Goal: Transaction & Acquisition: Purchase product/service

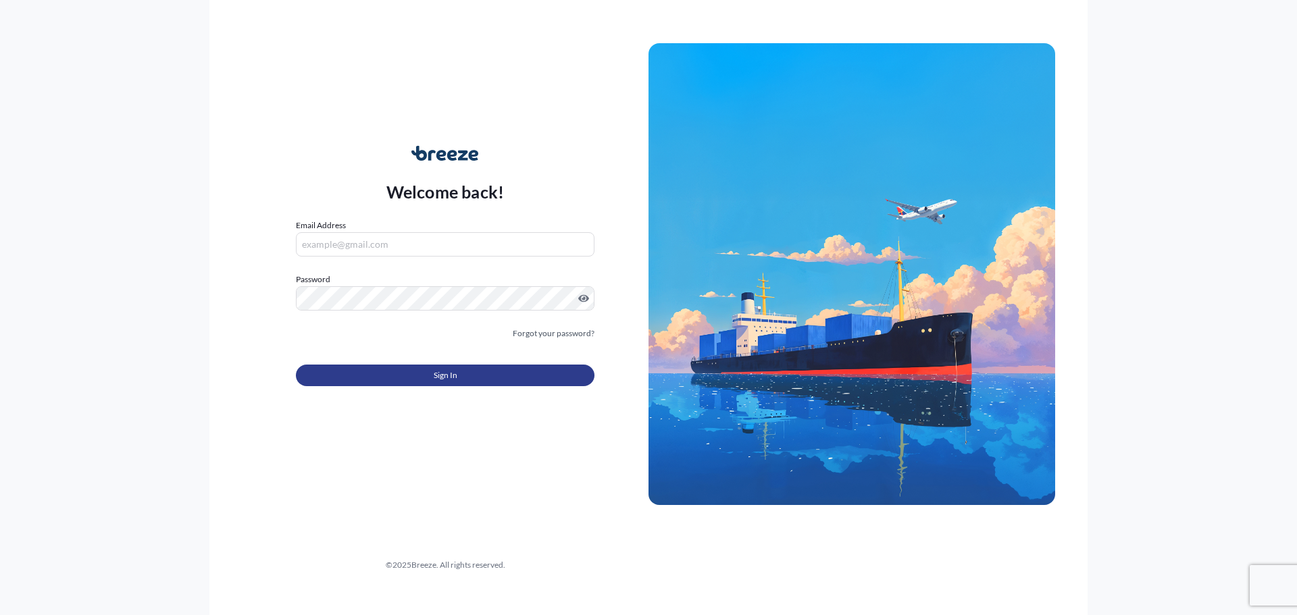
type input "[EMAIL_ADDRESS][DOMAIN_NAME]"
click at [437, 375] on span "Sign In" at bounding box center [446, 376] width 24 height 14
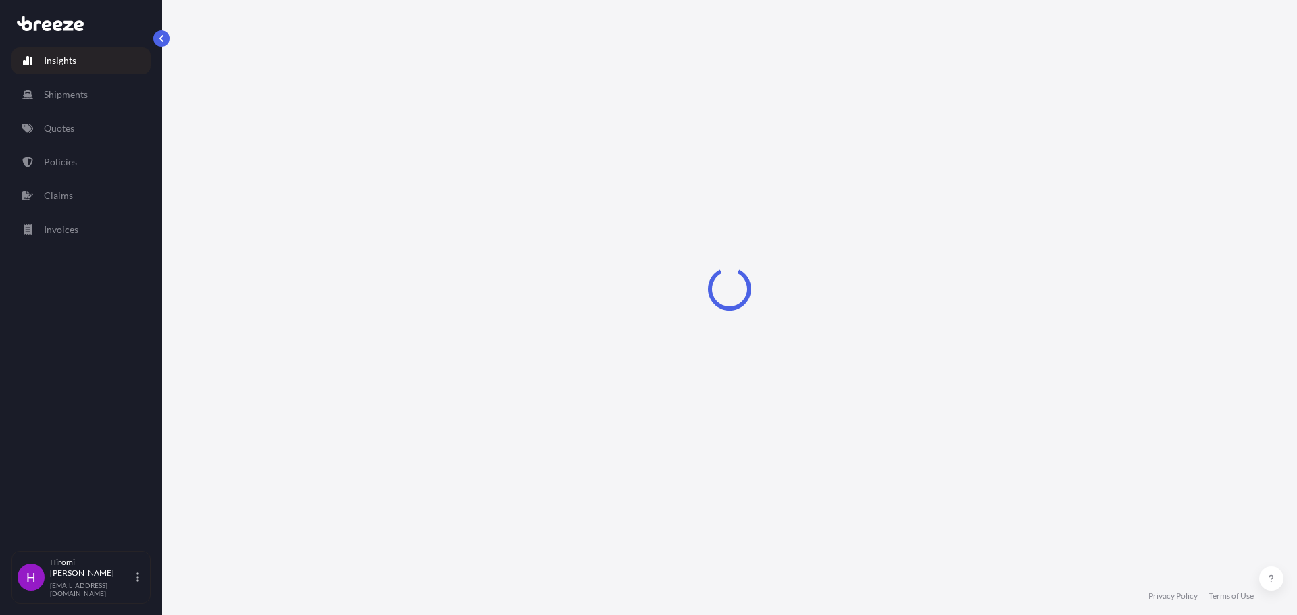
select select "2025"
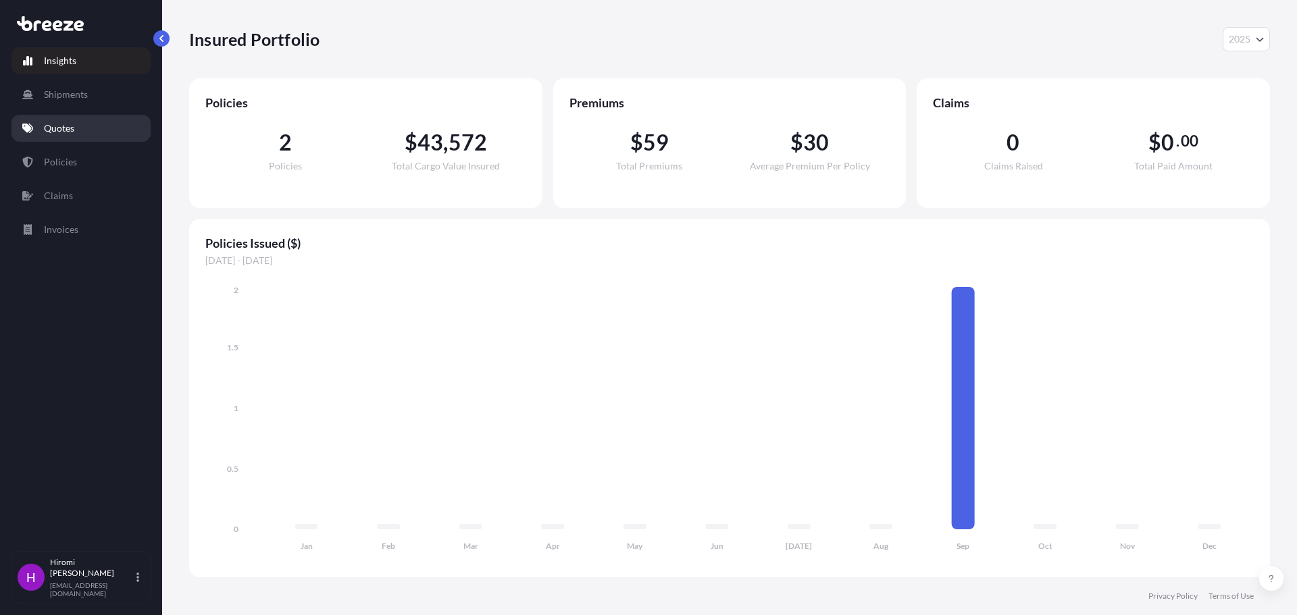
click at [63, 118] on link "Quotes" at bounding box center [80, 128] width 139 height 27
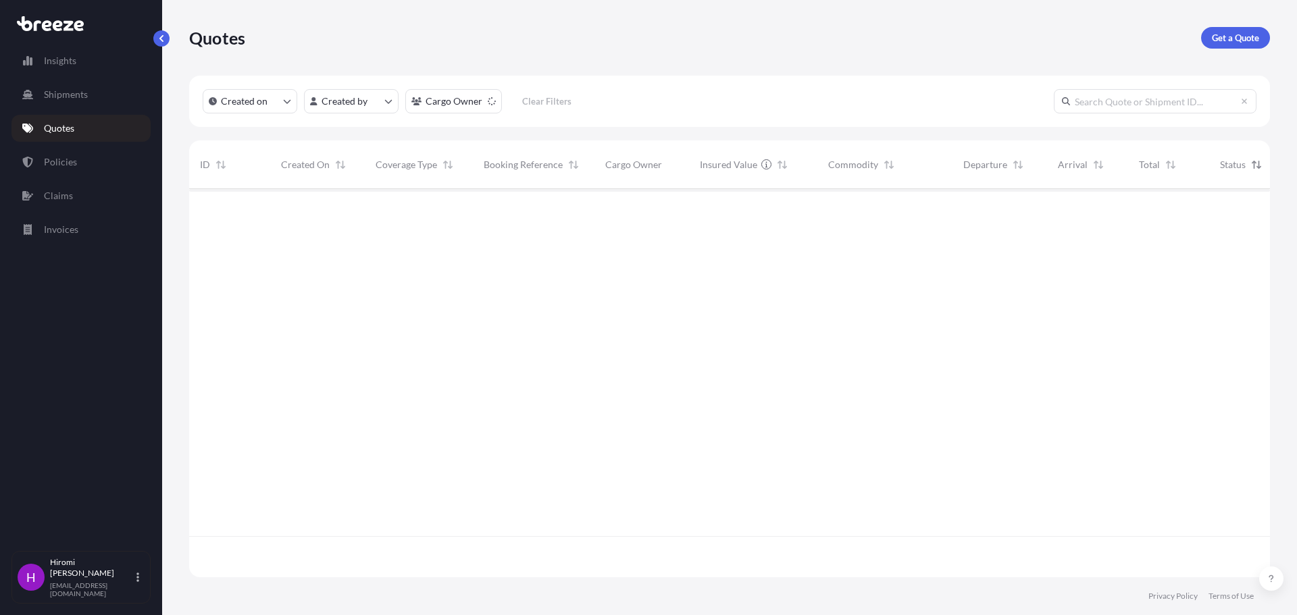
scroll to position [427, 1070]
click at [1238, 43] on p "Get a Quote" at bounding box center [1234, 38] width 47 height 14
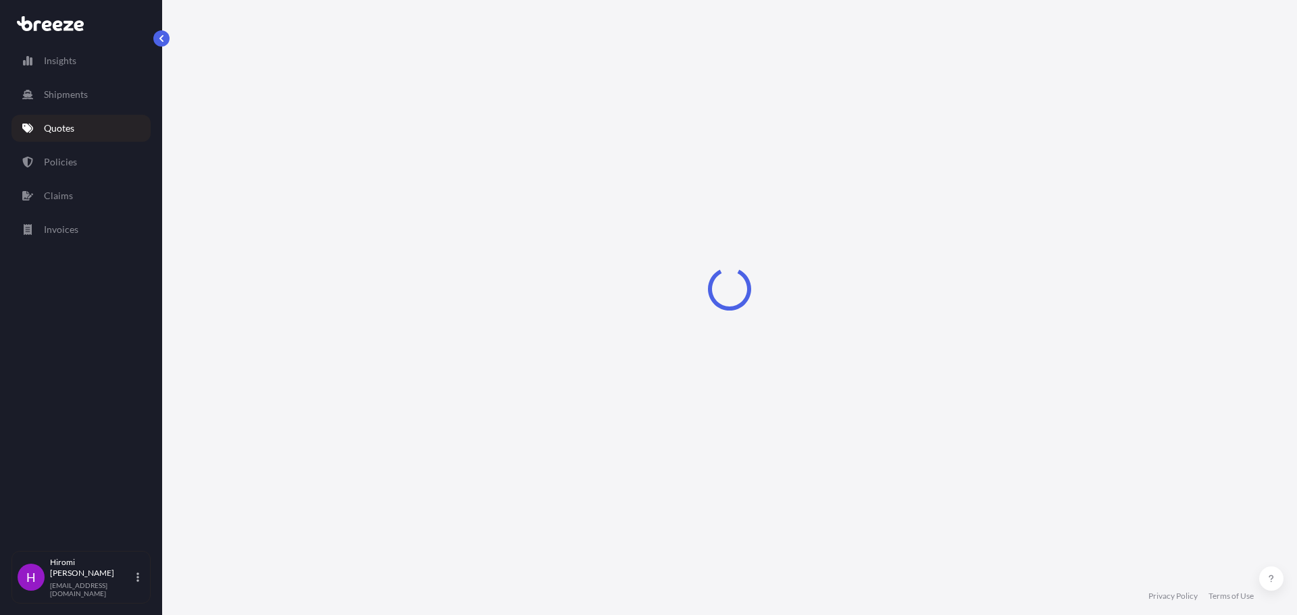
select select "Sea"
select select "1"
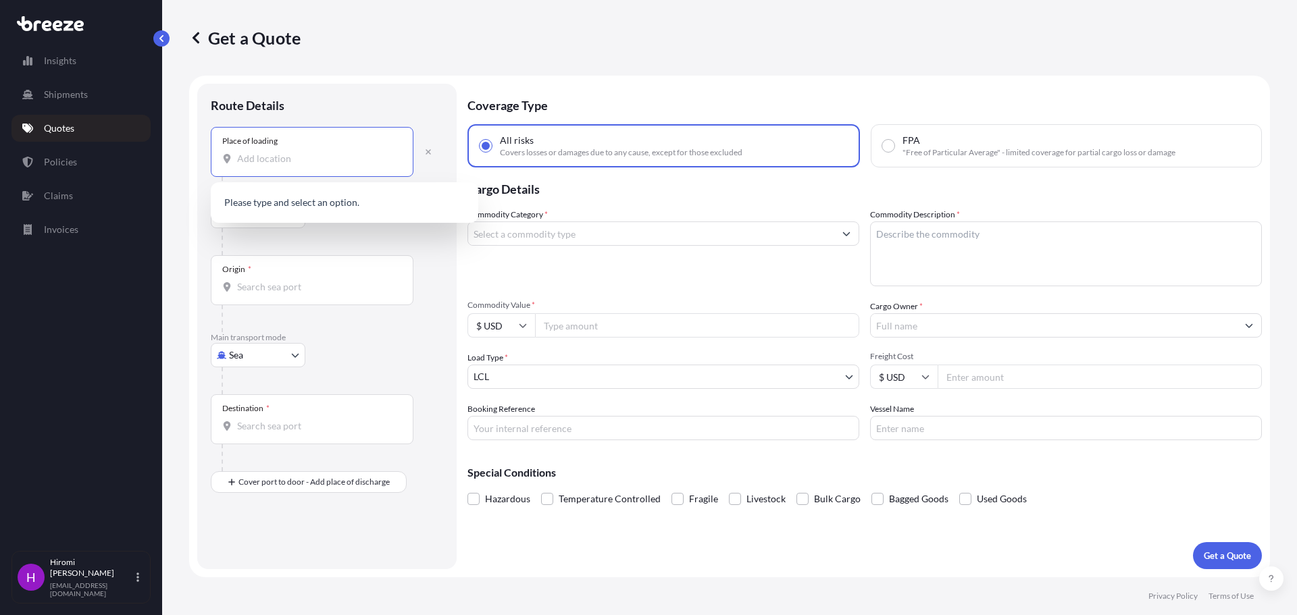
click at [277, 160] on input "Place of loading" at bounding box center [316, 159] width 159 height 14
type input "L"
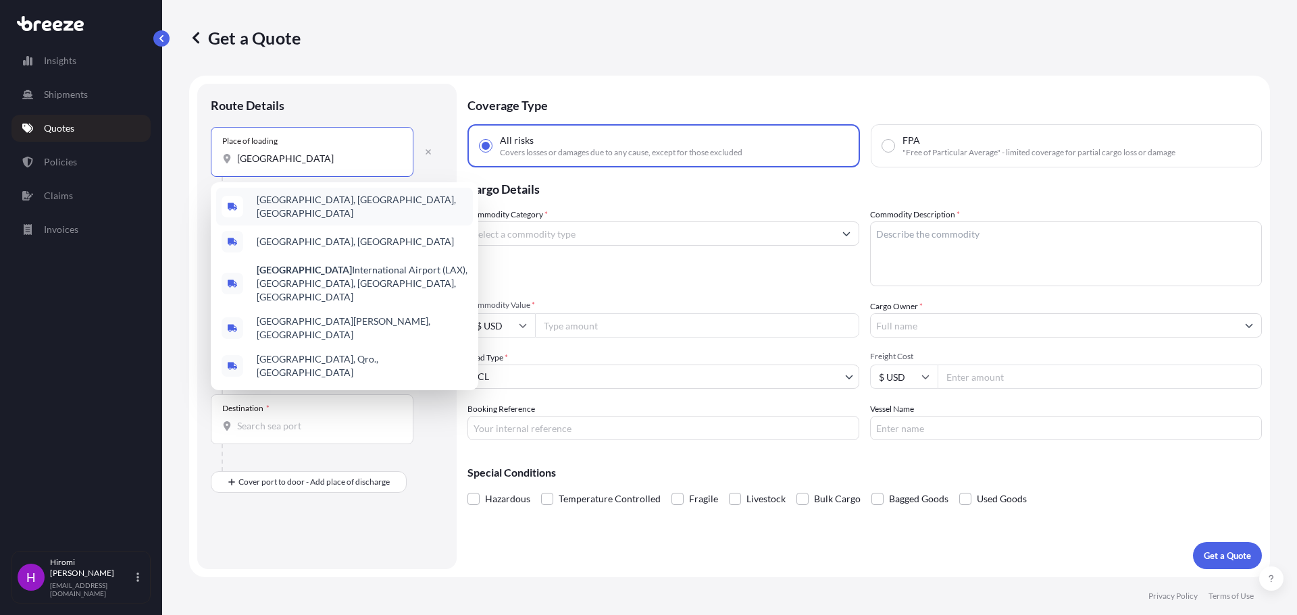
click at [315, 211] on div "[GEOGRAPHIC_DATA], [GEOGRAPHIC_DATA], [GEOGRAPHIC_DATA]" at bounding box center [344, 207] width 257 height 38
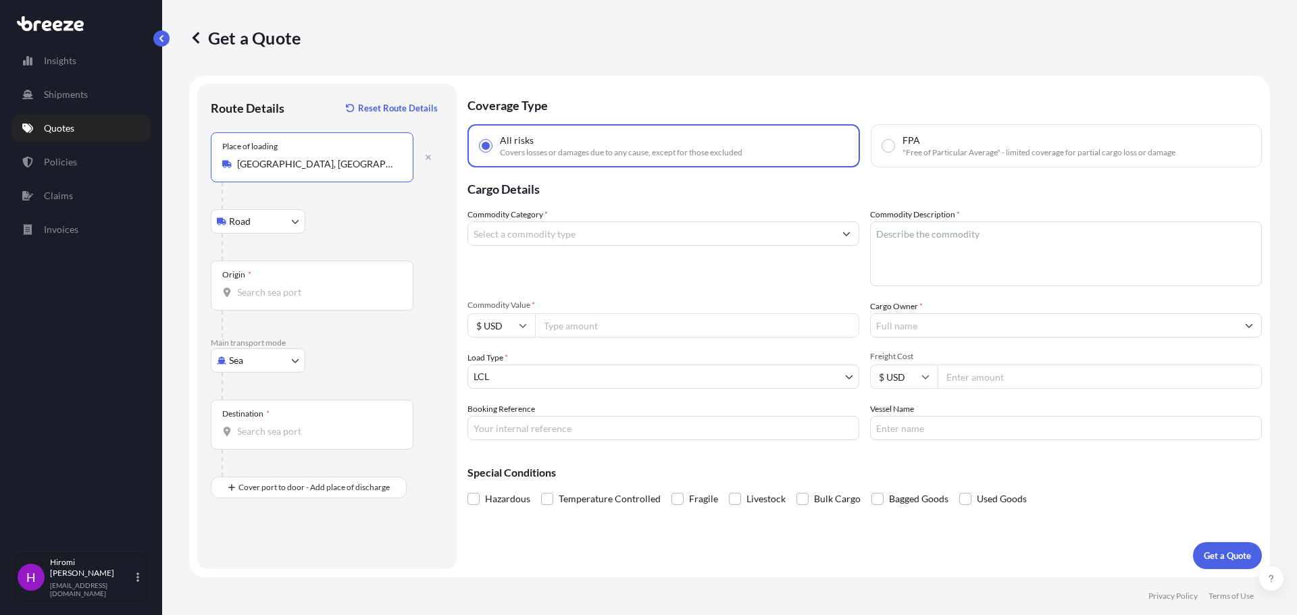
type input "[GEOGRAPHIC_DATA], [GEOGRAPHIC_DATA], [GEOGRAPHIC_DATA]"
click at [292, 361] on body "Insights Shipments Quotes Policies Claims Invoices H [PERSON_NAME] [PERSON_NAME…" at bounding box center [648, 307] width 1297 height 615
click at [276, 436] on div "Road" at bounding box center [258, 444] width 84 height 24
select select "Road"
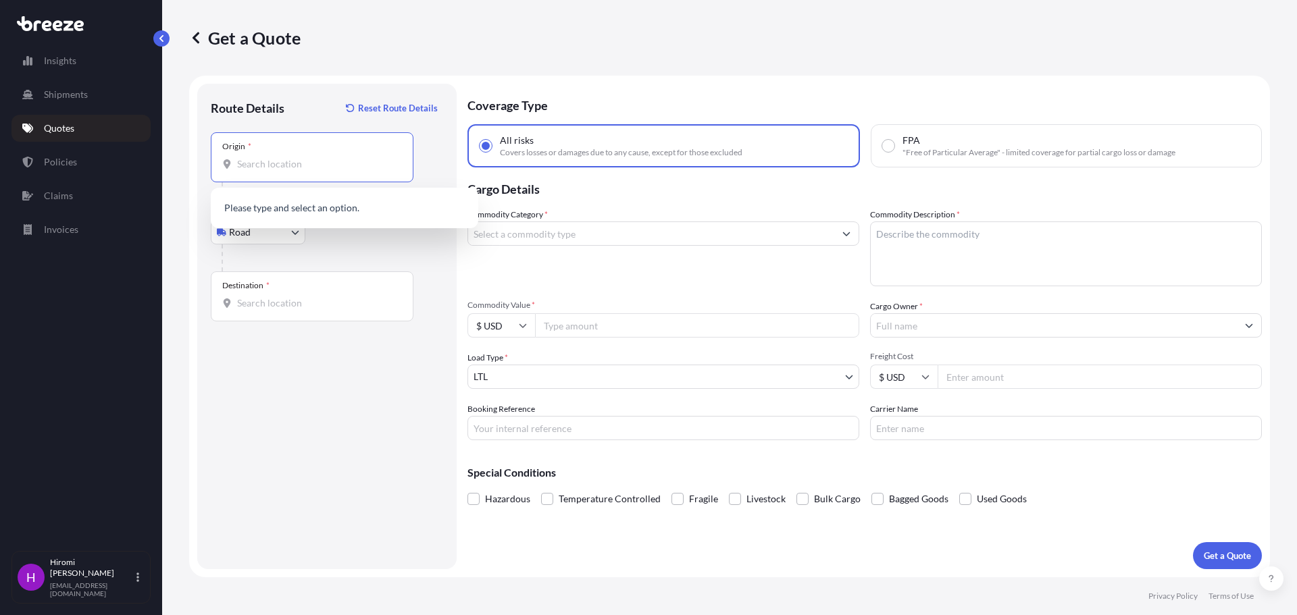
click at [276, 165] on input "Origin *" at bounding box center [316, 164] width 159 height 14
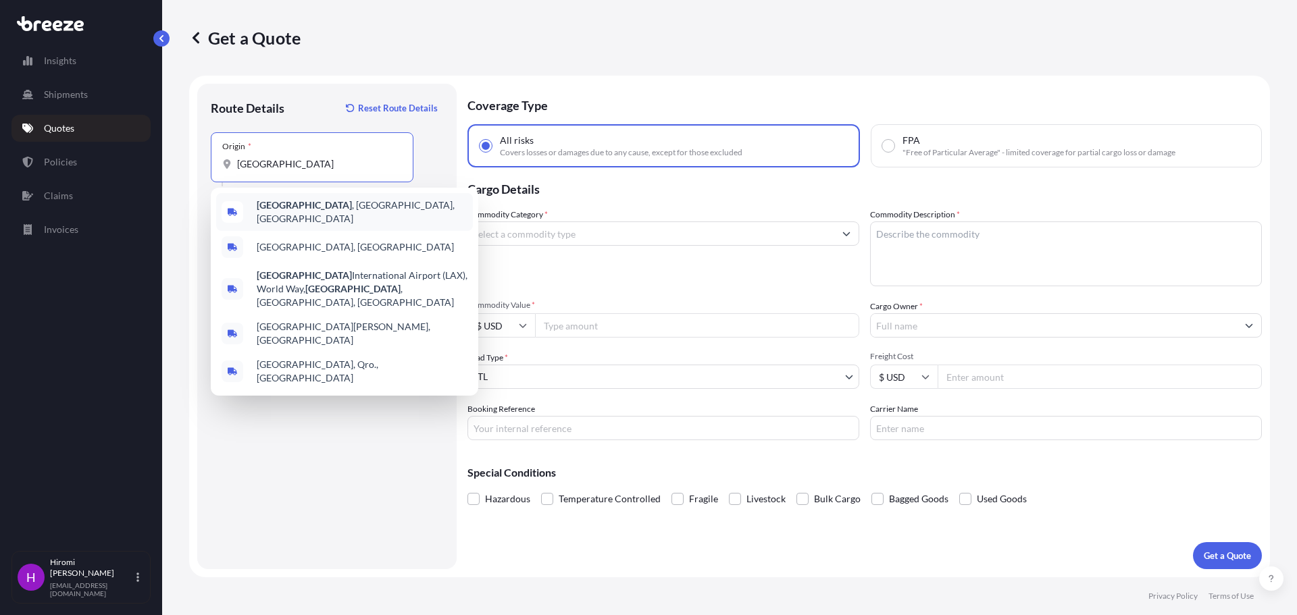
click at [300, 215] on span "[GEOGRAPHIC_DATA] , [GEOGRAPHIC_DATA], [GEOGRAPHIC_DATA]" at bounding box center [362, 212] width 211 height 27
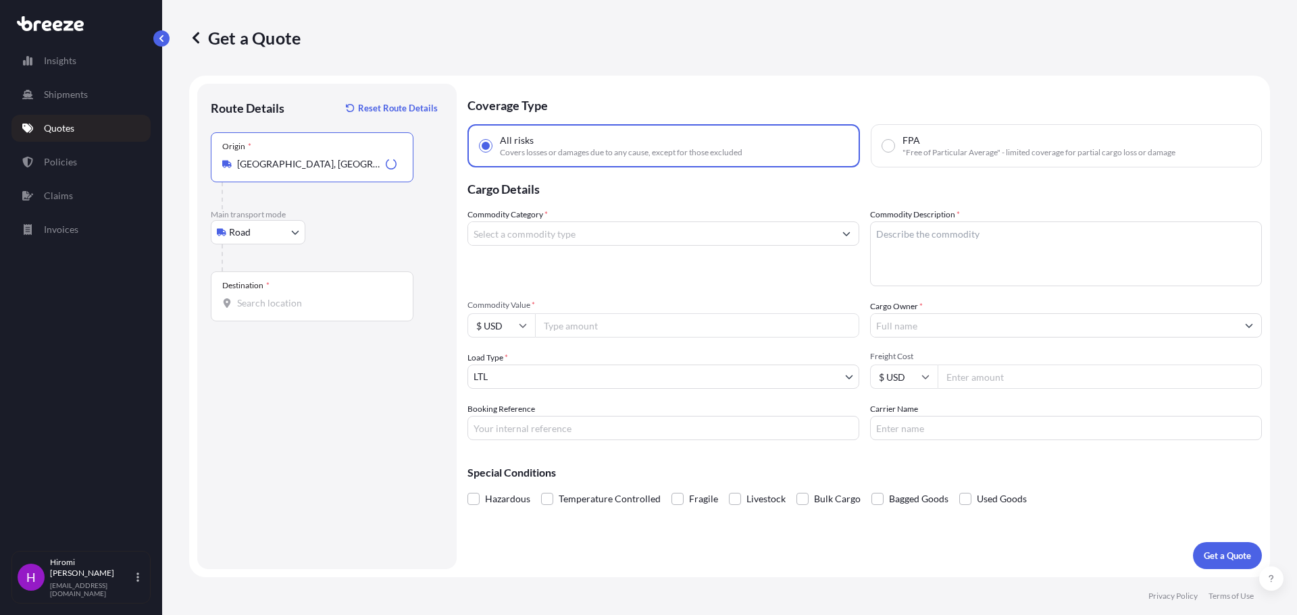
type input "[GEOGRAPHIC_DATA], [GEOGRAPHIC_DATA], [GEOGRAPHIC_DATA]"
click at [270, 301] on input "Destination *" at bounding box center [316, 303] width 159 height 14
click at [257, 307] on input "Destination * Please select a destination" at bounding box center [316, 303] width 159 height 14
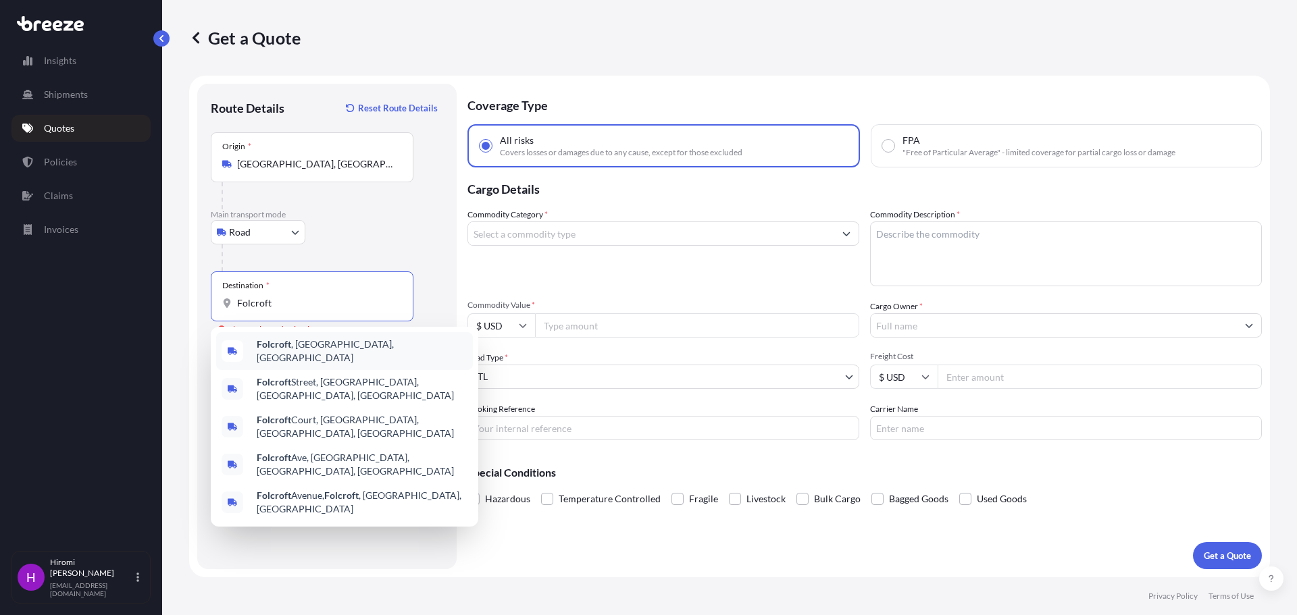
click at [276, 349] on b "Folcroft" at bounding box center [274, 343] width 34 height 11
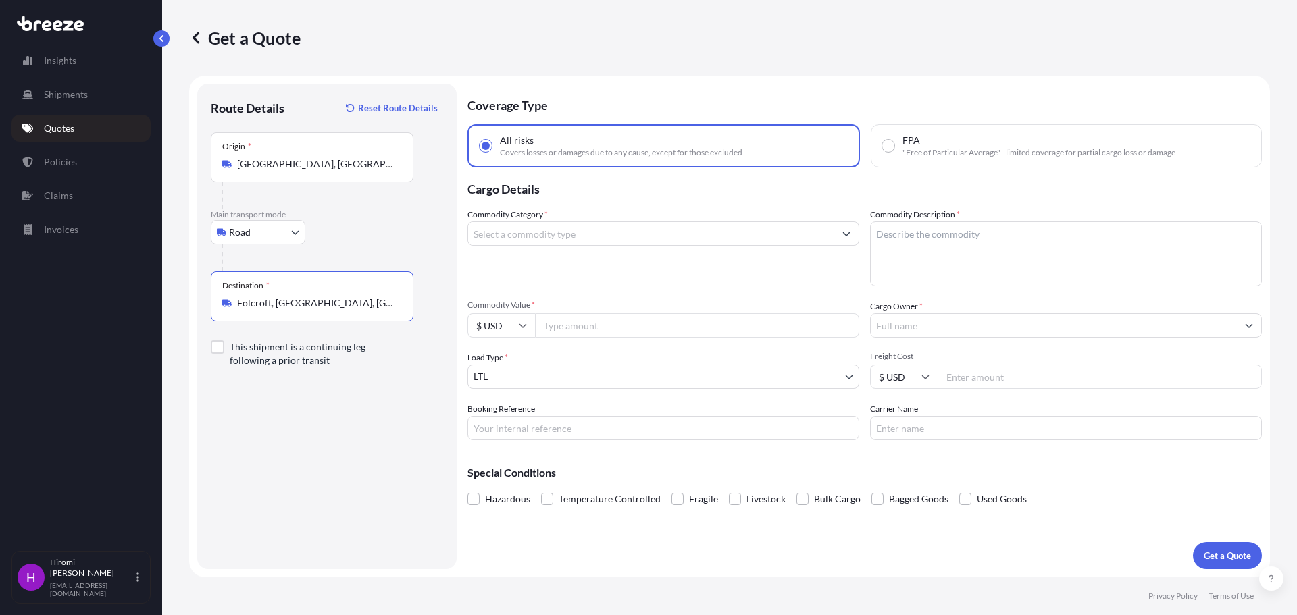
type input "Folcroft, [GEOGRAPHIC_DATA], [GEOGRAPHIC_DATA]"
click at [328, 486] on div "Route Details Reset Route Details Place of loading Road Road Rail Origin * [GEO…" at bounding box center [327, 326] width 232 height 459
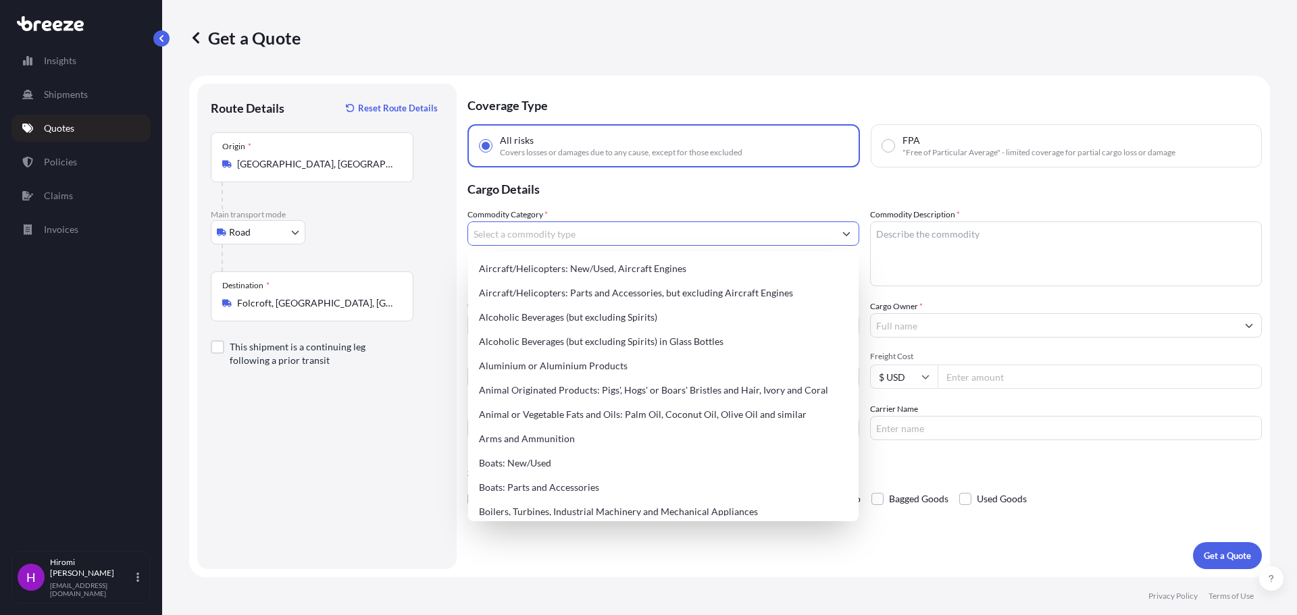
click at [509, 238] on input "Commodity Category *" at bounding box center [651, 233] width 366 height 24
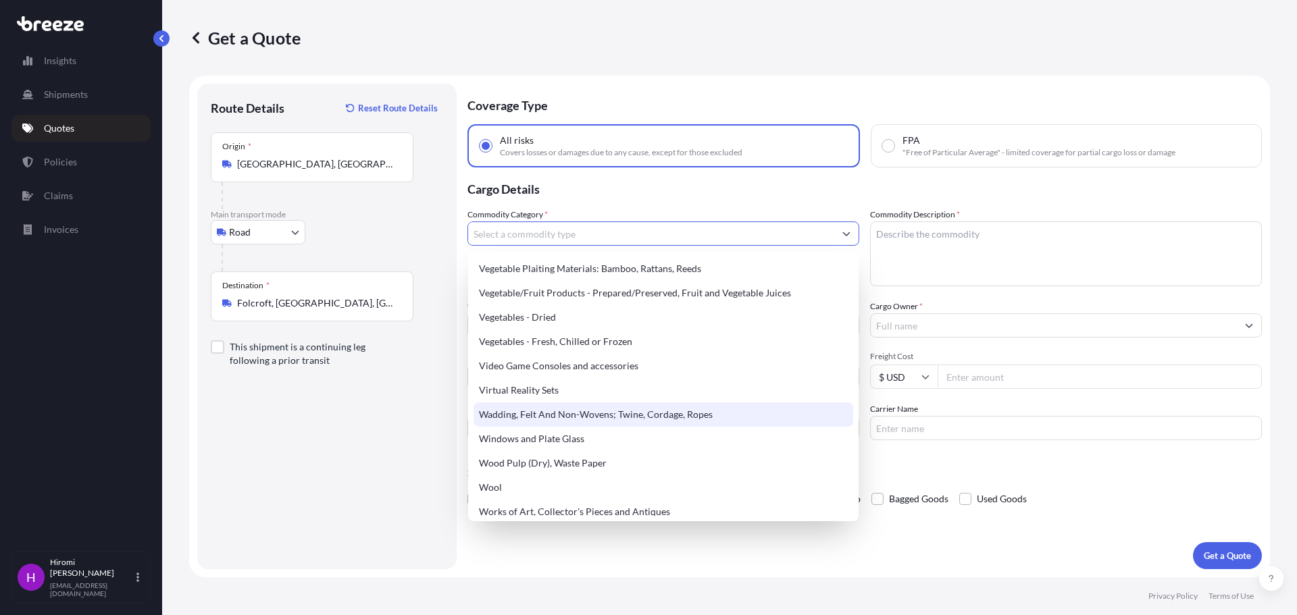
scroll to position [3266, 0]
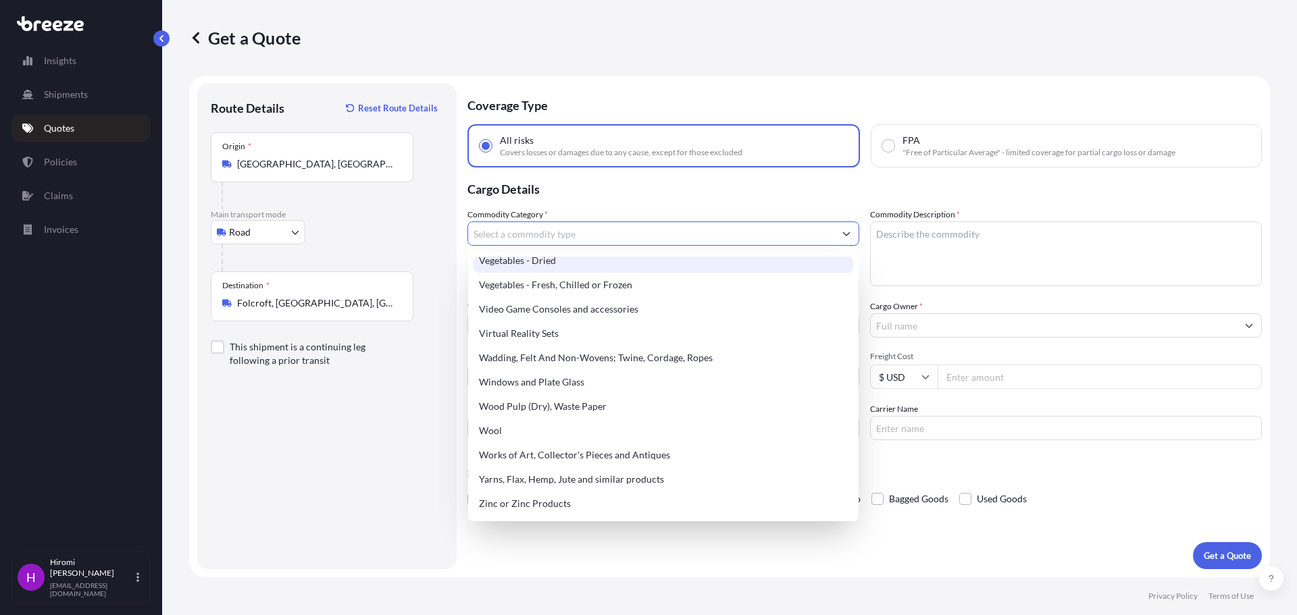
click at [529, 234] on input "Commodity Category *" at bounding box center [651, 233] width 366 height 24
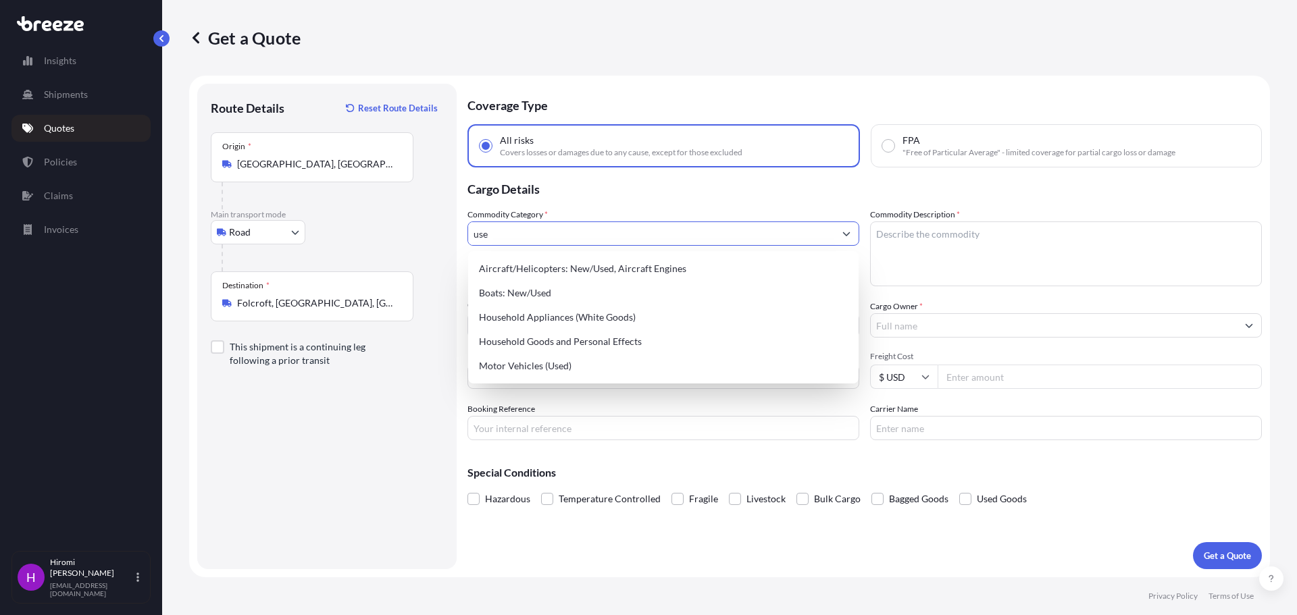
scroll to position [0, 0]
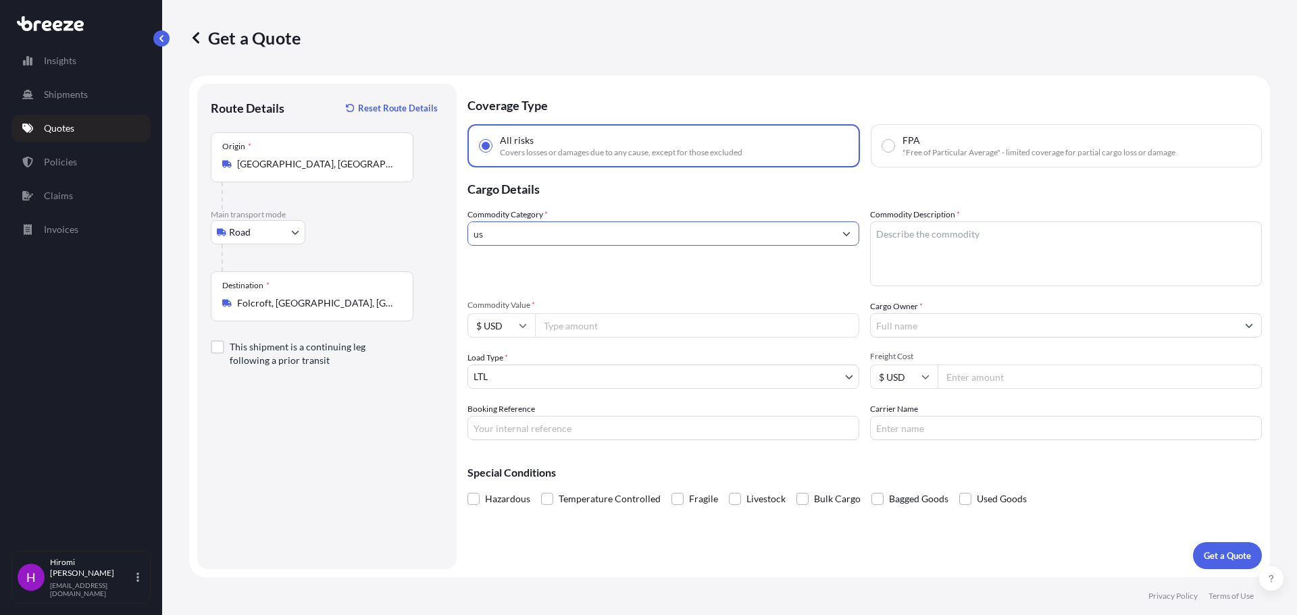
type input "u"
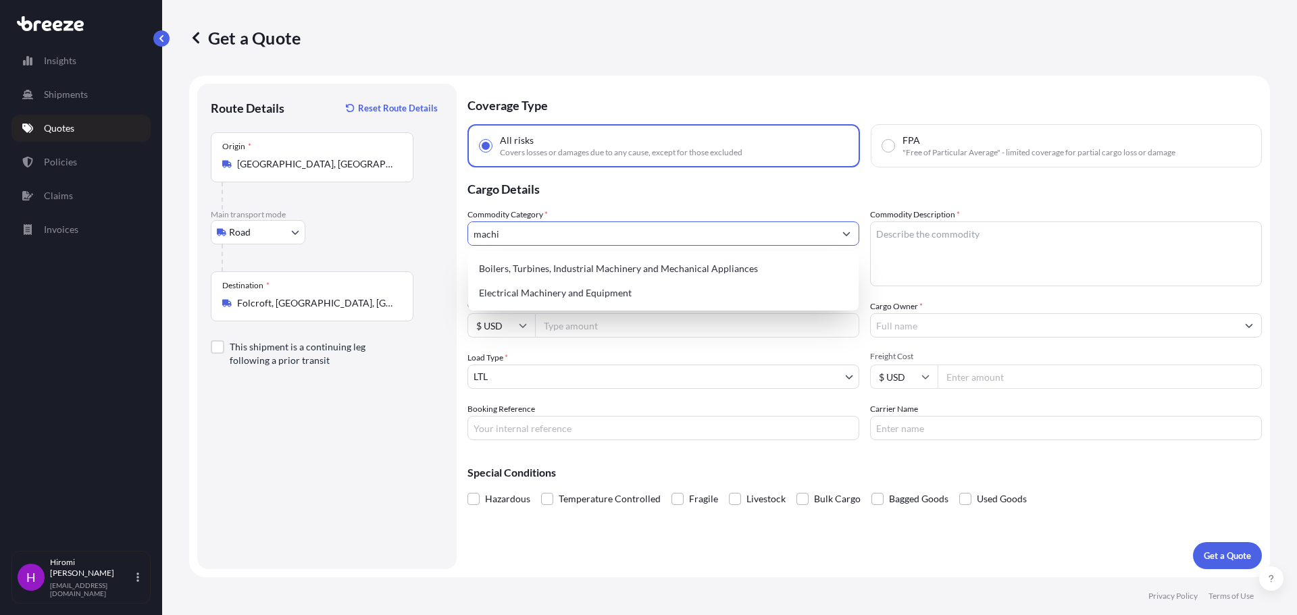
click at [850, 229] on button "Show suggestions" at bounding box center [846, 233] width 24 height 24
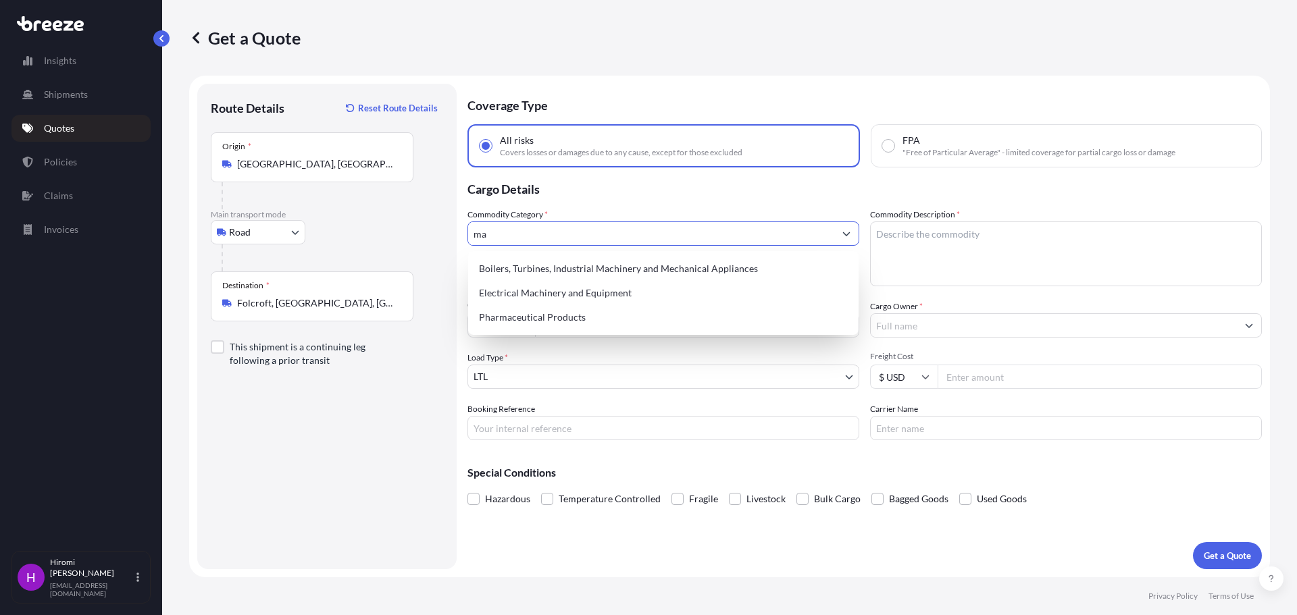
type input "m"
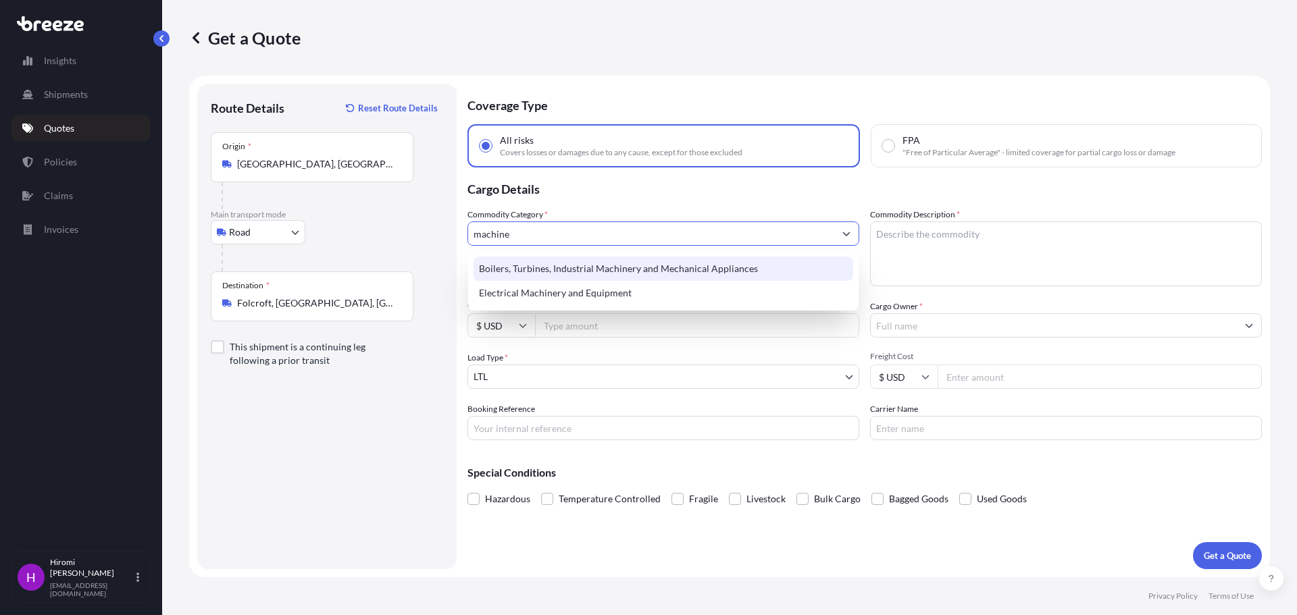
click at [579, 263] on div "Boilers, Turbines, Industrial Machinery and Mechanical Appliances" at bounding box center [663, 269] width 380 height 24
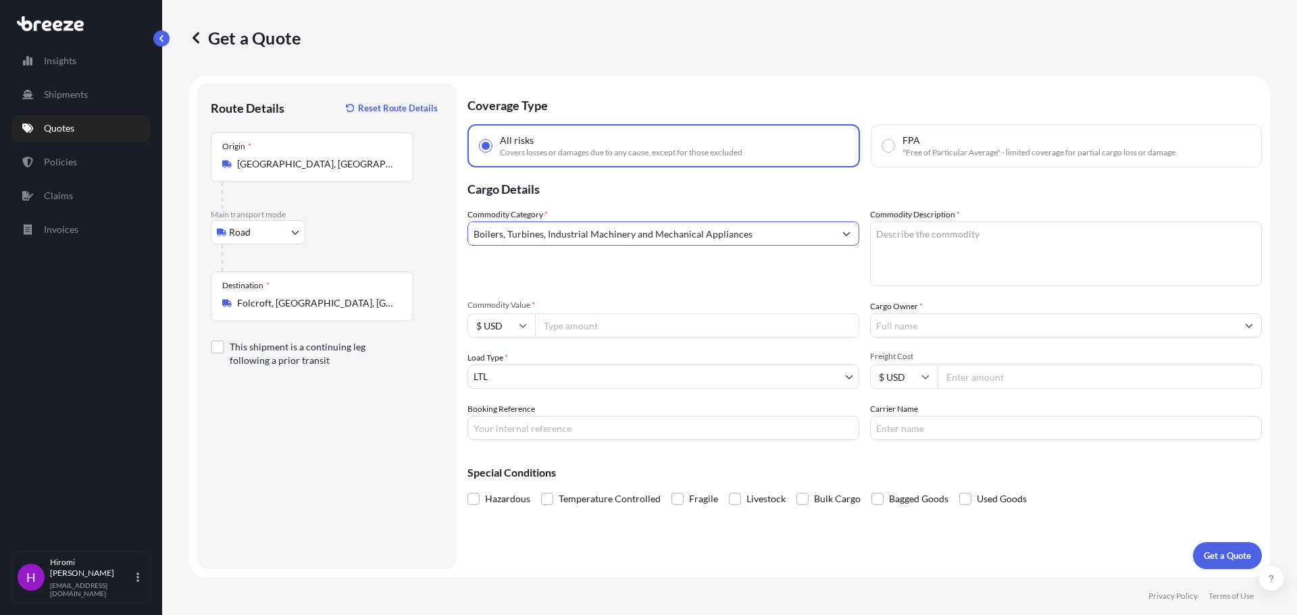
type input "Boilers, Turbines, Industrial Machinery and Mechanical Appliances"
click at [902, 241] on textarea "Commodity Description *" at bounding box center [1066, 253] width 392 height 65
click at [924, 232] on textarea "Food" at bounding box center [1066, 253] width 392 height 65
click at [791, 276] on div "Commodity Category * Boilers, Turbines, Industrial Machinery and Mechanical App…" at bounding box center [663, 247] width 392 height 78
click at [1023, 232] on textarea "Food processing machines" at bounding box center [1066, 253] width 392 height 65
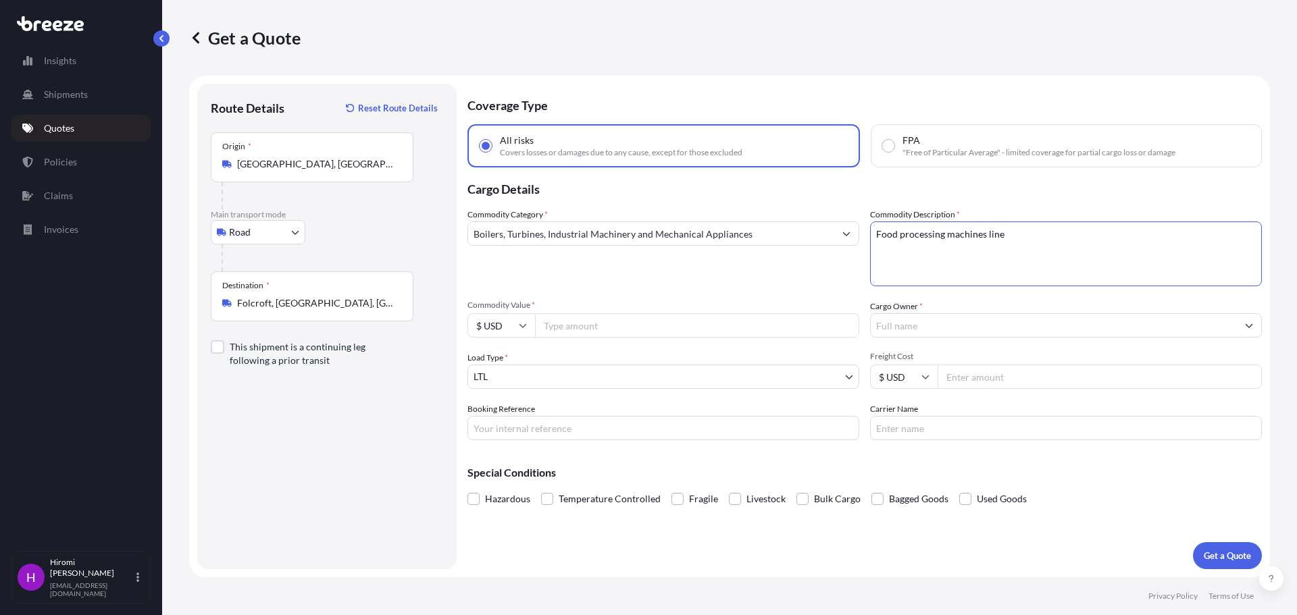
type textarea "Food processing machines line"
click at [808, 290] on div "Commodity Category * Boilers, Turbines, Industrial Machinery and Mechanical App…" at bounding box center [864, 324] width 794 height 232
click at [563, 324] on input "Commodity Value *" at bounding box center [697, 325] width 324 height 24
click at [716, 292] on div "Commodity Category * Boilers, Turbines, Industrial Machinery and Mechanical App…" at bounding box center [864, 324] width 794 height 232
click at [849, 332] on input "540000" at bounding box center [697, 325] width 324 height 24
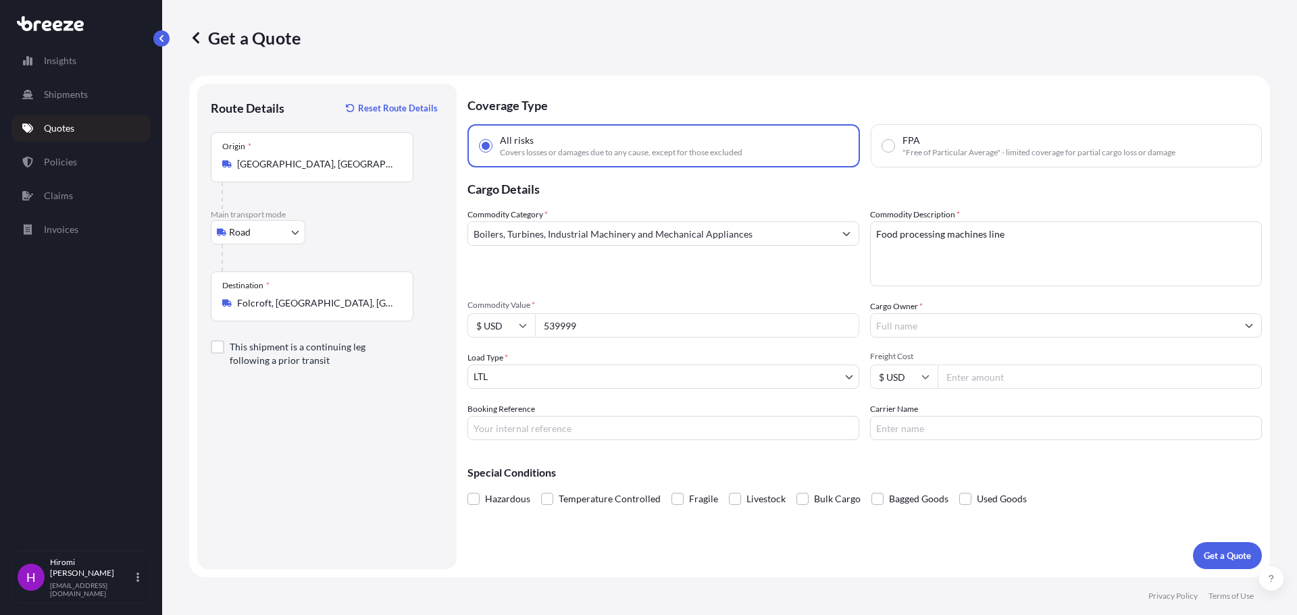
click at [845, 328] on input "539999" at bounding box center [697, 325] width 324 height 24
click at [845, 328] on input "539998" at bounding box center [697, 325] width 324 height 24
click at [841, 320] on input "539999" at bounding box center [697, 325] width 324 height 24
click at [843, 321] on input "540000" at bounding box center [697, 325] width 324 height 24
click at [843, 321] on input "540001" at bounding box center [697, 325] width 324 height 24
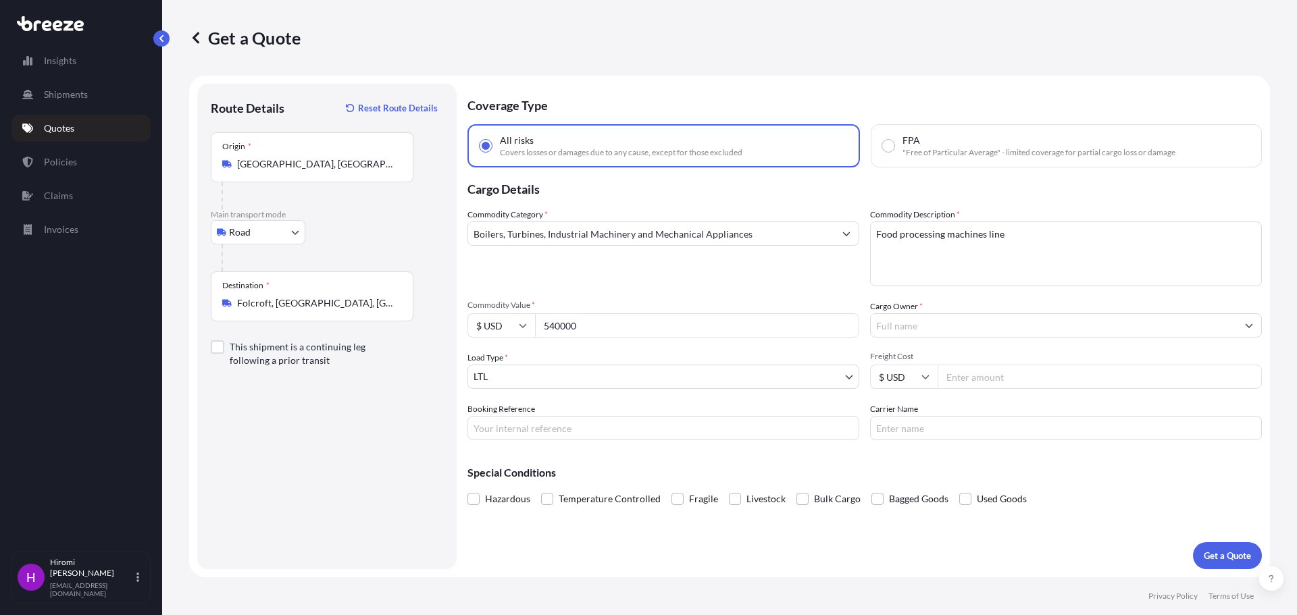
drag, startPoint x: 842, startPoint y: 330, endPoint x: 825, endPoint y: 330, distance: 17.6
type input "540000"
click at [840, 330] on input "540000" at bounding box center [697, 325] width 324 height 24
click at [775, 285] on div "Commodity Category * Boilers, Turbines, Industrial Machinery and Mechanical App…" at bounding box center [663, 247] width 392 height 78
click at [899, 323] on input "Cargo Owner *" at bounding box center [1053, 325] width 366 height 24
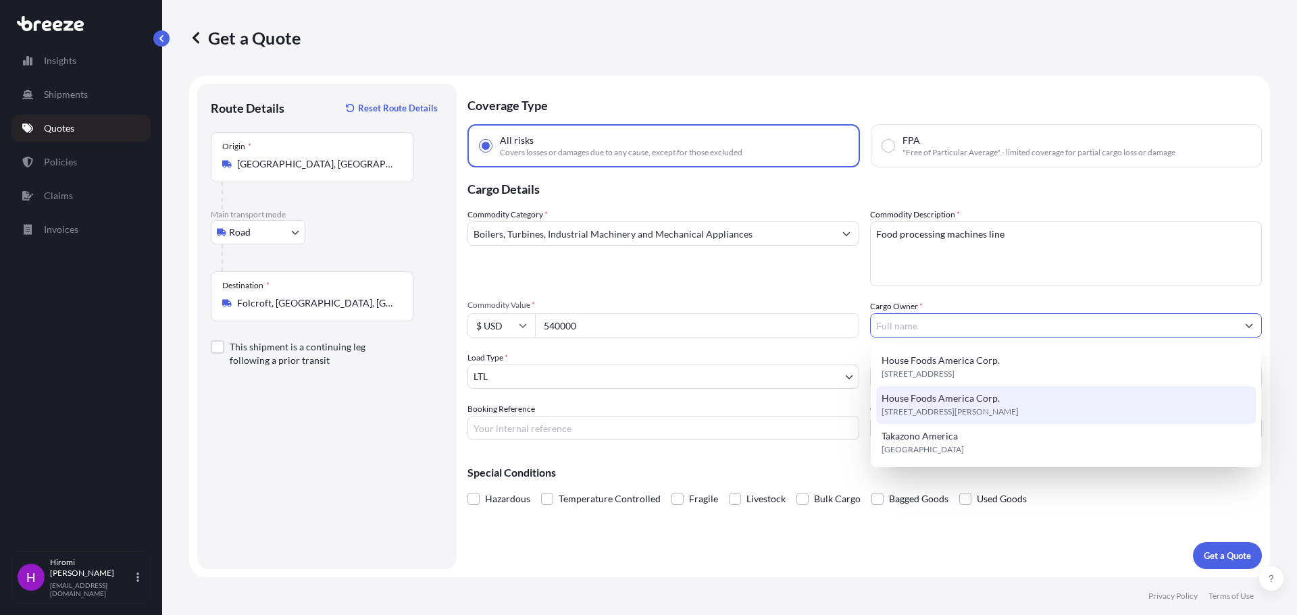
click at [922, 405] on span "[STREET_ADDRESS][PERSON_NAME]" at bounding box center [949, 412] width 137 height 14
type input "House Foods America Corp."
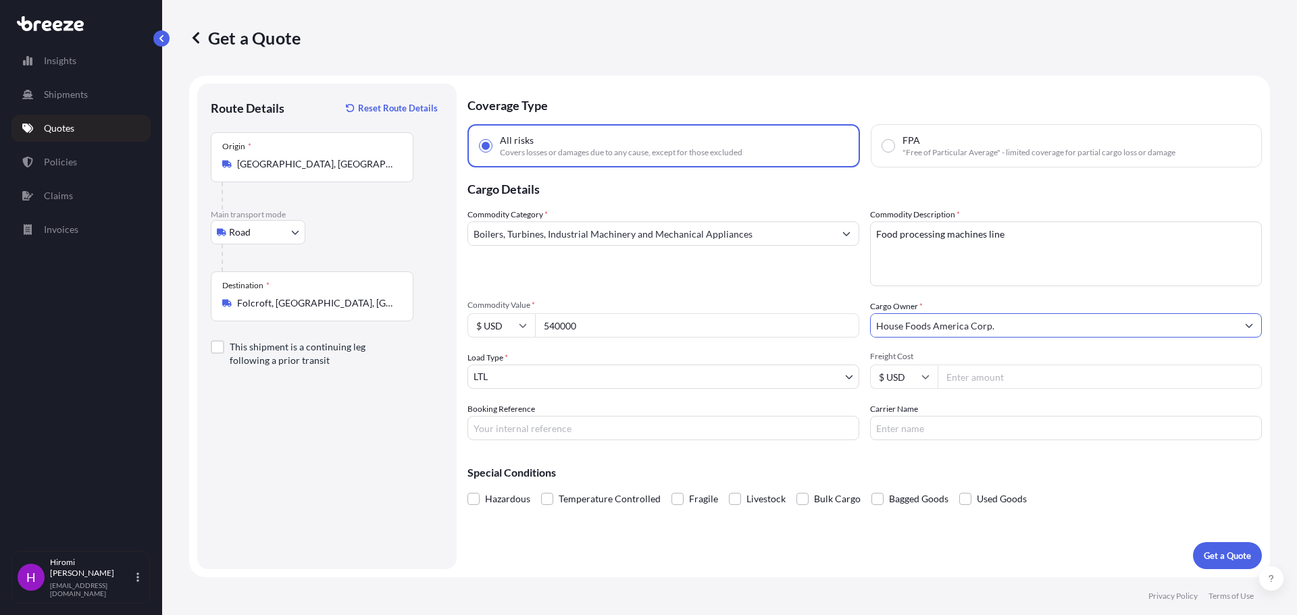
click at [502, 377] on body "Insights Shipments Quotes Policies Claims Invoices H [PERSON_NAME] [PERSON_NAME…" at bounding box center [648, 307] width 1297 height 615
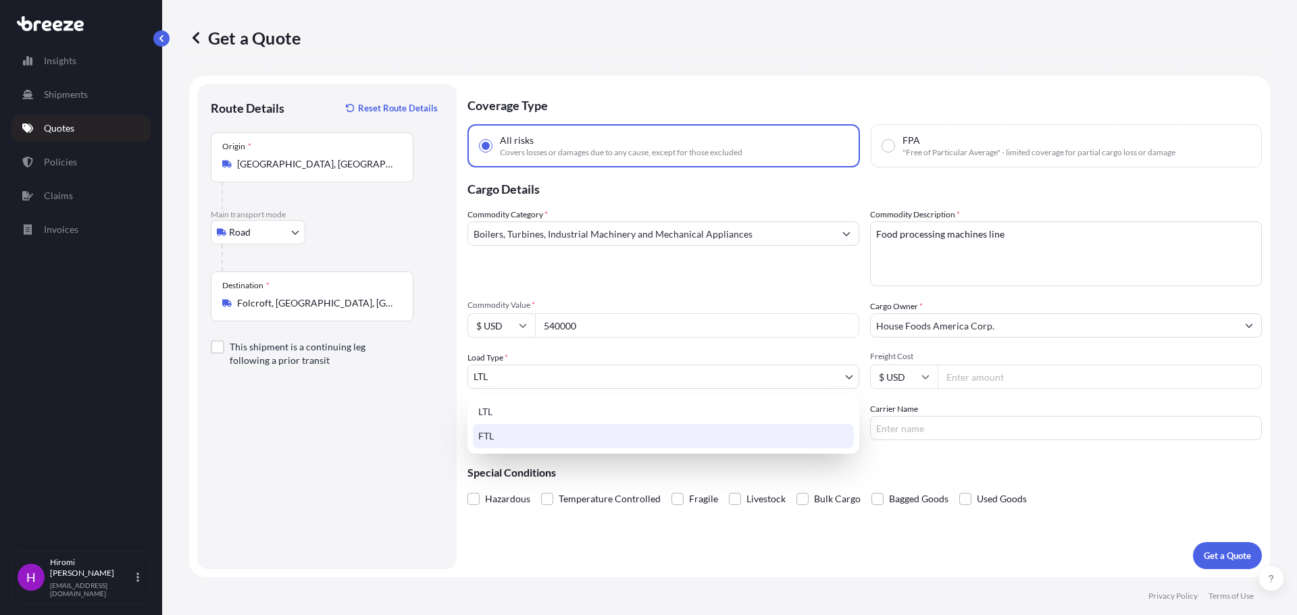
click at [484, 434] on div "FTL" at bounding box center [663, 436] width 381 height 24
select select "2"
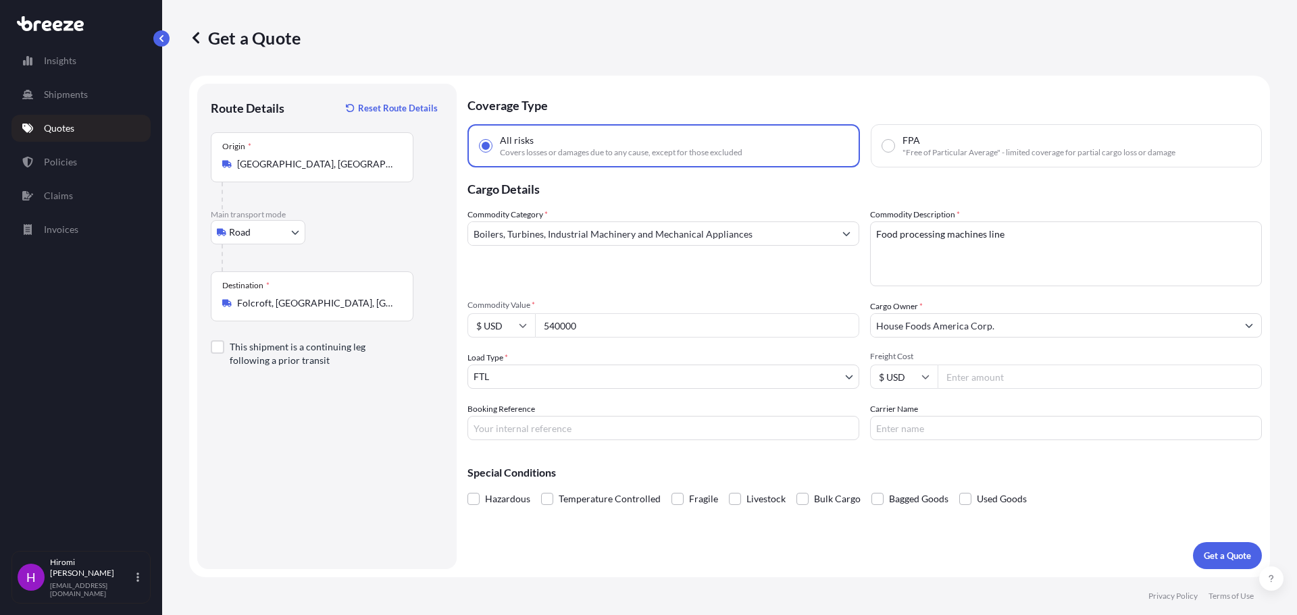
click at [968, 380] on input "Freight Cost" at bounding box center [1099, 377] width 324 height 24
type input "1"
type input "19000"
click at [976, 352] on span "Freight Cost" at bounding box center [1066, 356] width 392 height 11
click at [976, 365] on input "19000" at bounding box center [1099, 377] width 324 height 24
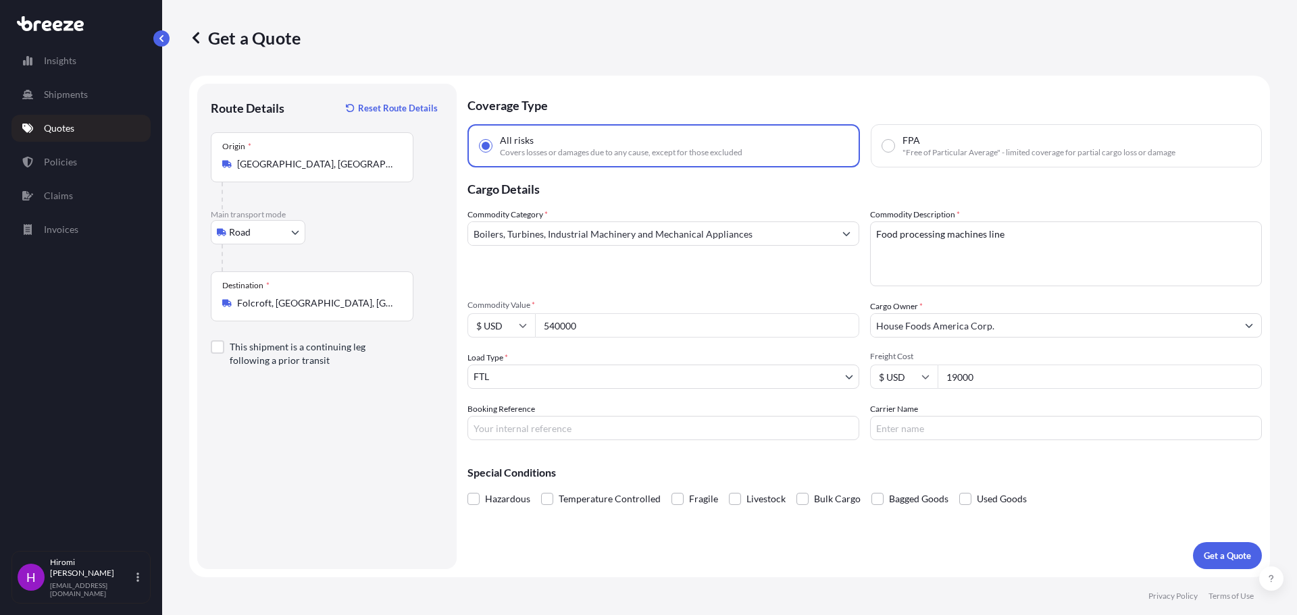
click at [768, 481] on div "Special Conditions Hazardous Temperature Controlled Fragile Livestock Bulk Carg…" at bounding box center [864, 480] width 794 height 58
click at [502, 432] on input "Booking Reference" at bounding box center [663, 428] width 392 height 24
type input "HFAGG_Franklin Farm"
click at [707, 457] on div "Special Conditions Hazardous Temperature Controlled Fragile Livestock Bulk Carg…" at bounding box center [864, 480] width 794 height 58
click at [910, 432] on input "Carrier Name" at bounding box center [1066, 428] width 392 height 24
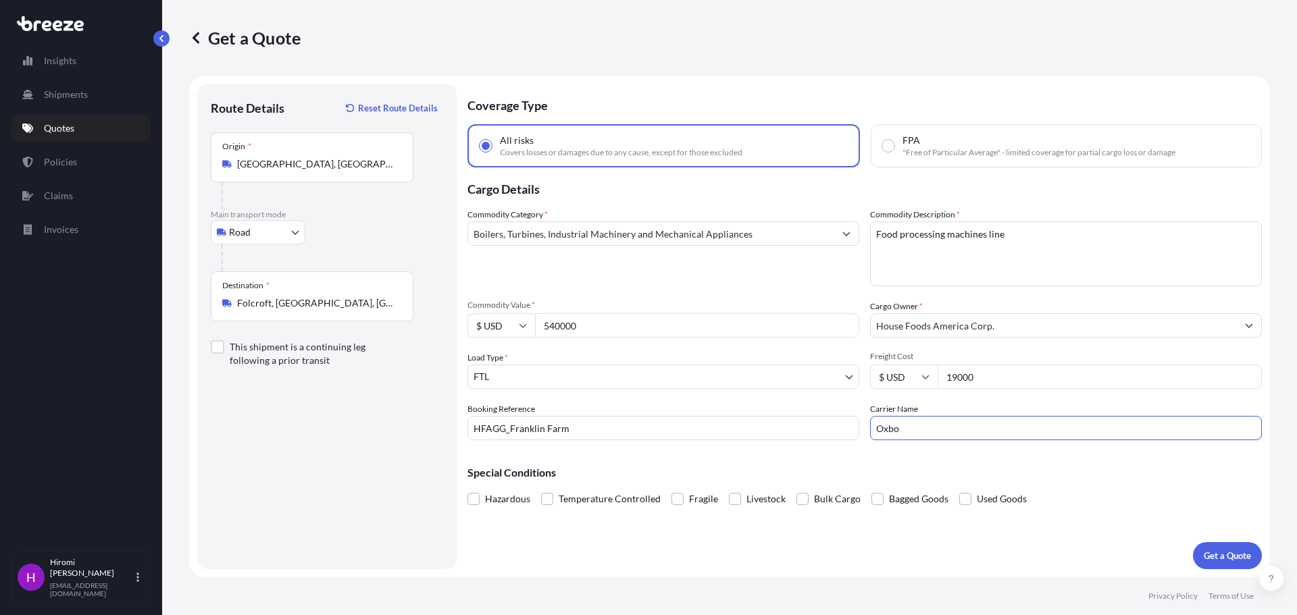
type input "Oxbo"
click at [913, 473] on p "Special Conditions" at bounding box center [864, 472] width 794 height 11
click at [962, 499] on span at bounding box center [965, 499] width 12 height 12
click at [959, 489] on input "Used Goods" at bounding box center [959, 489] width 0 height 0
click at [1222, 548] on button "Get a Quote" at bounding box center [1227, 555] width 69 height 27
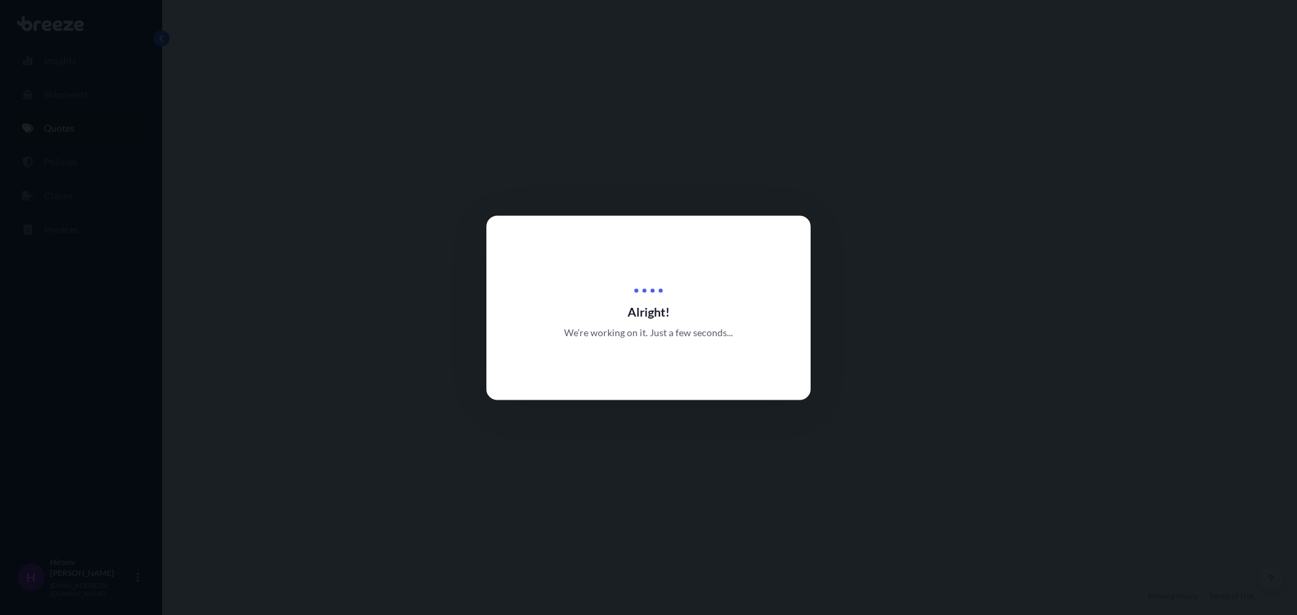
select select "Road"
select select "2"
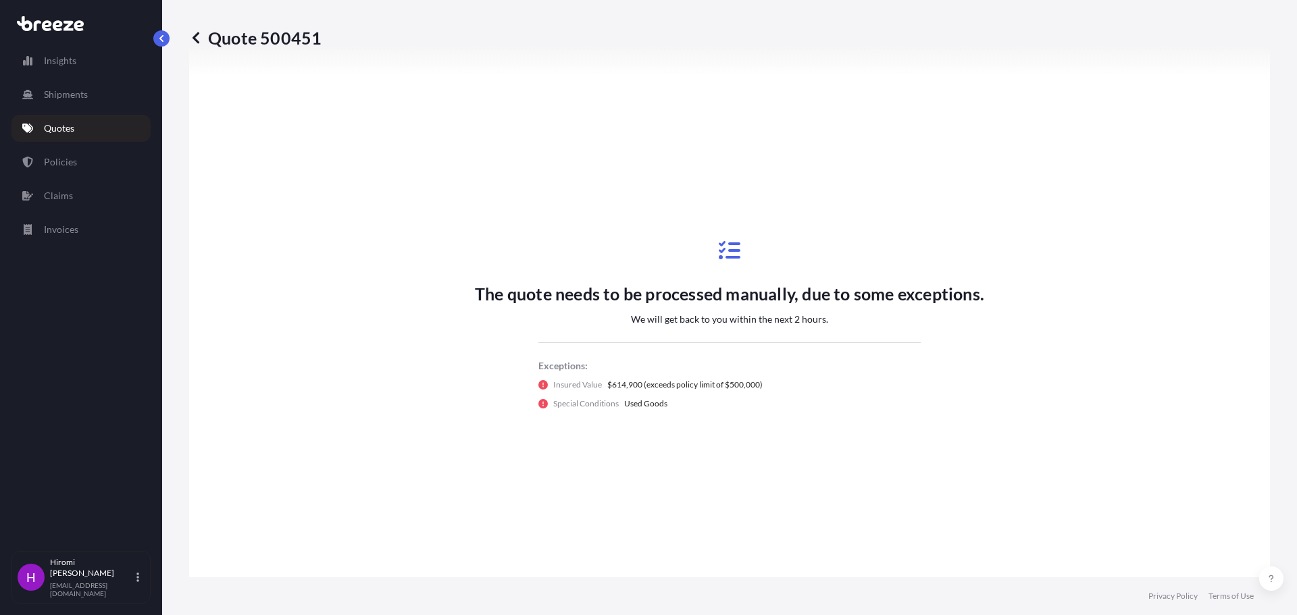
scroll to position [612, 0]
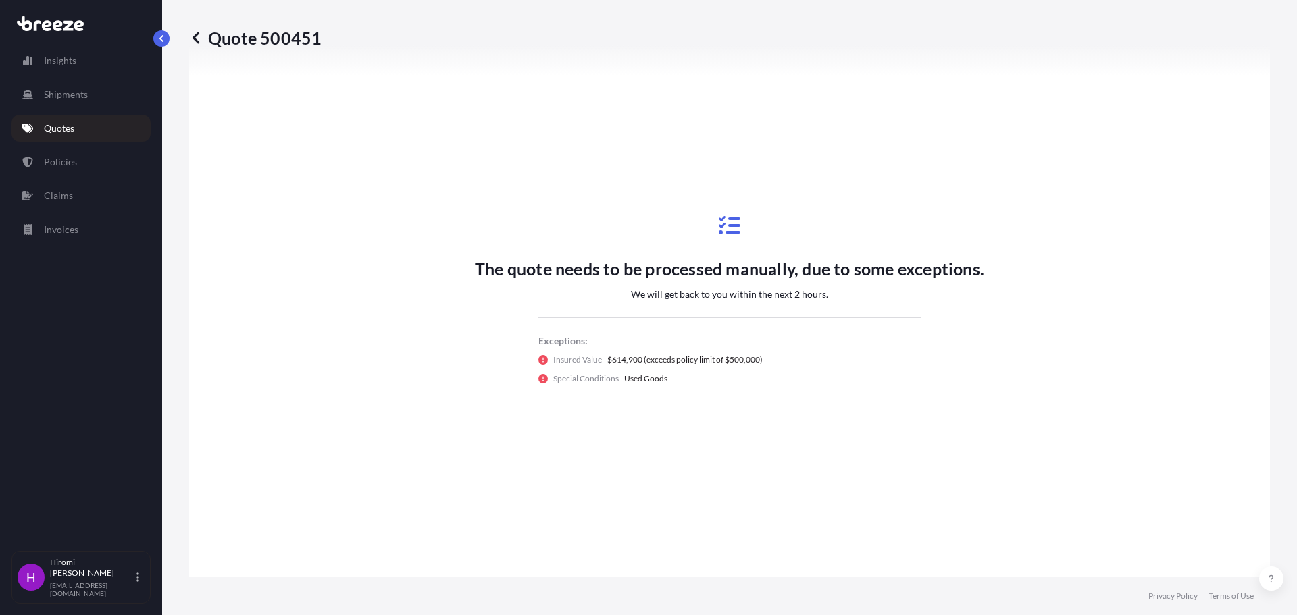
click at [79, 122] on link "Quotes" at bounding box center [80, 128] width 139 height 27
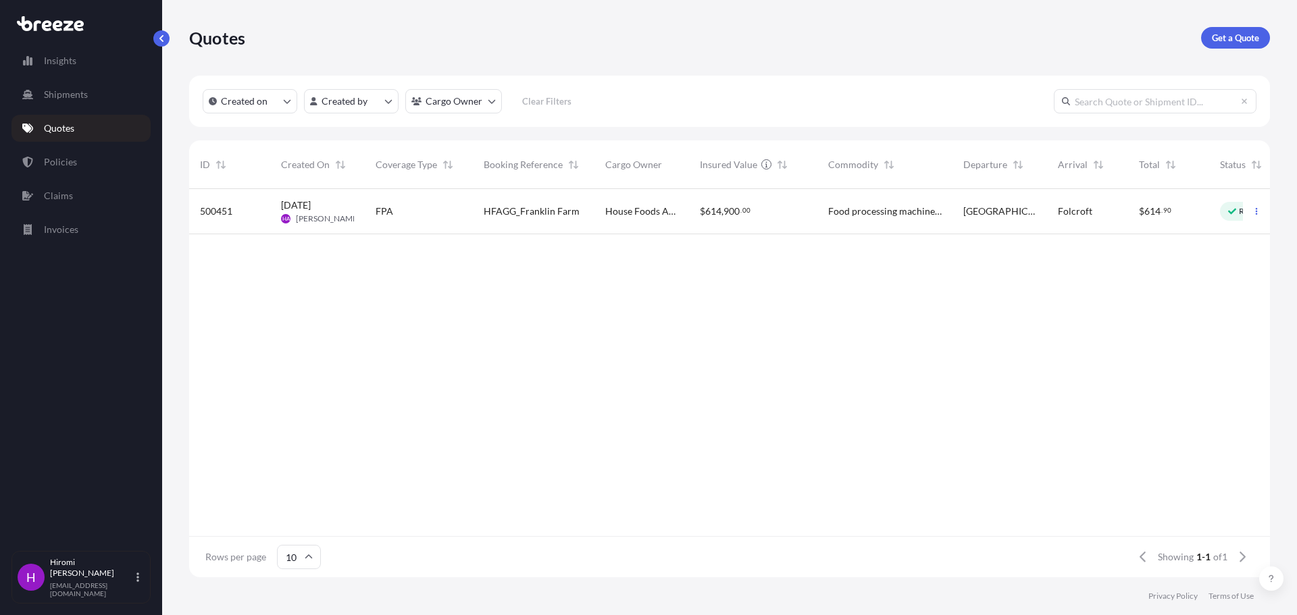
scroll to position [0, 61]
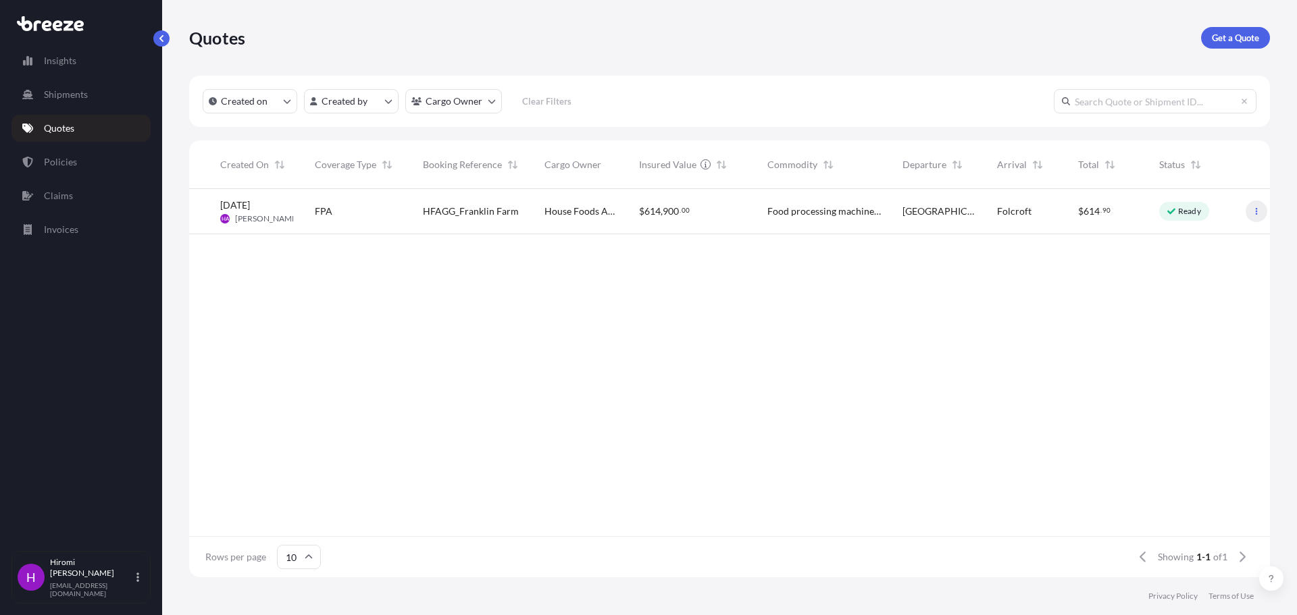
click at [1260, 212] on button "button" at bounding box center [1256, 212] width 22 height 22
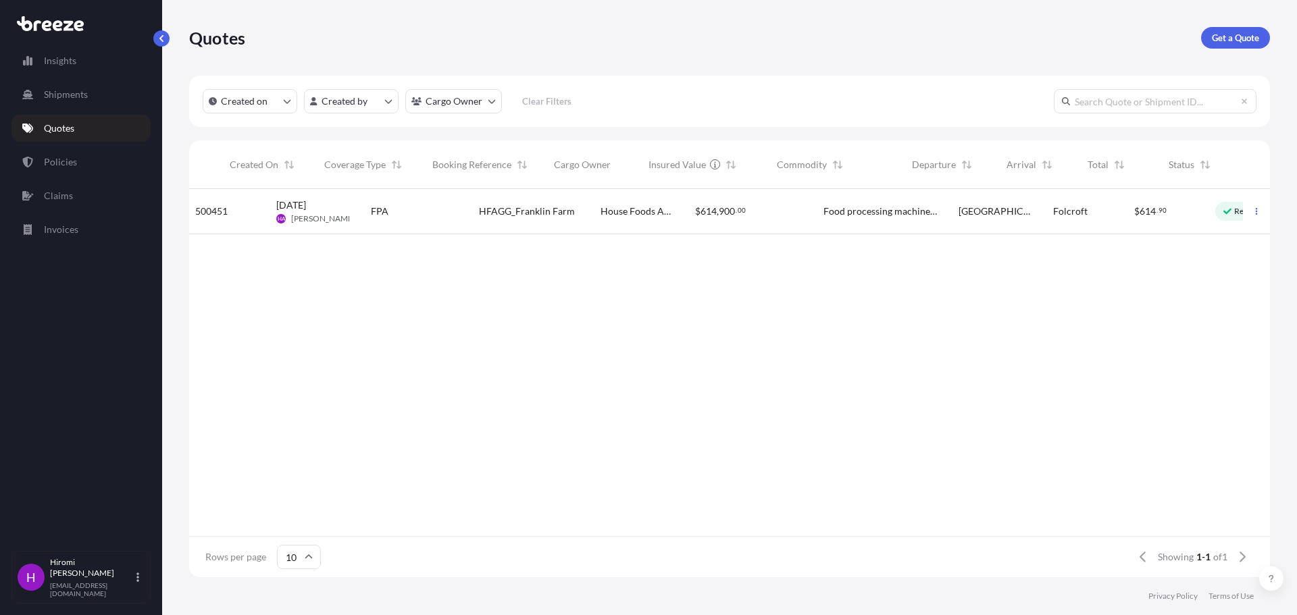
scroll to position [0, 0]
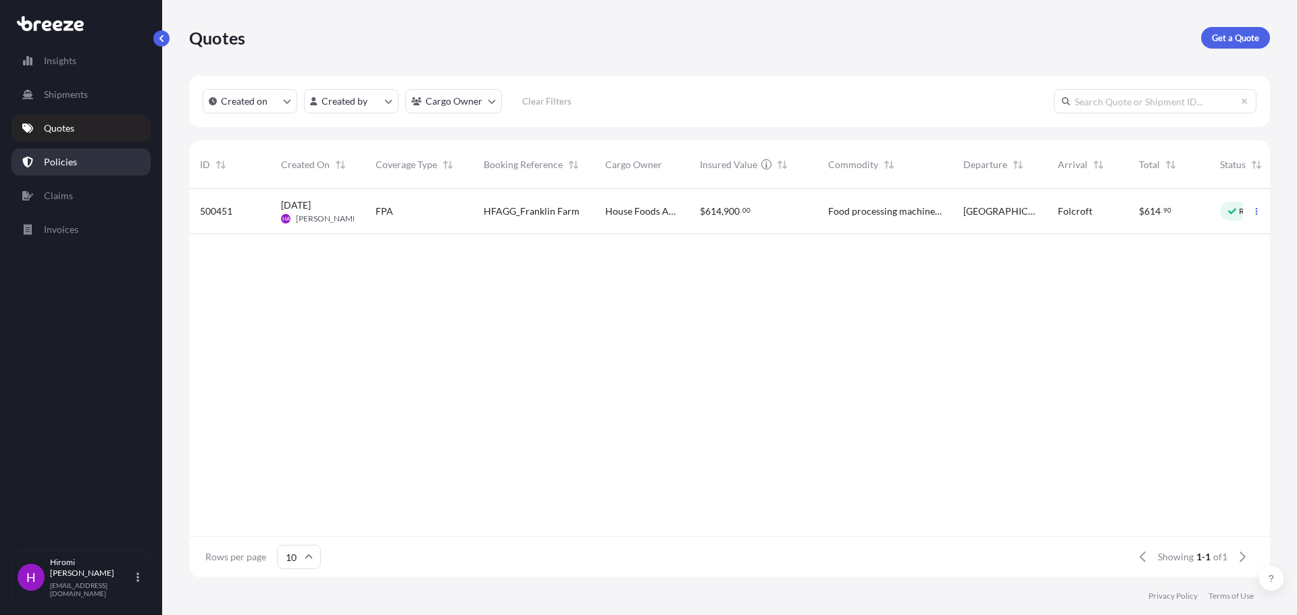
click at [73, 162] on p "Policies" at bounding box center [60, 162] width 33 height 14
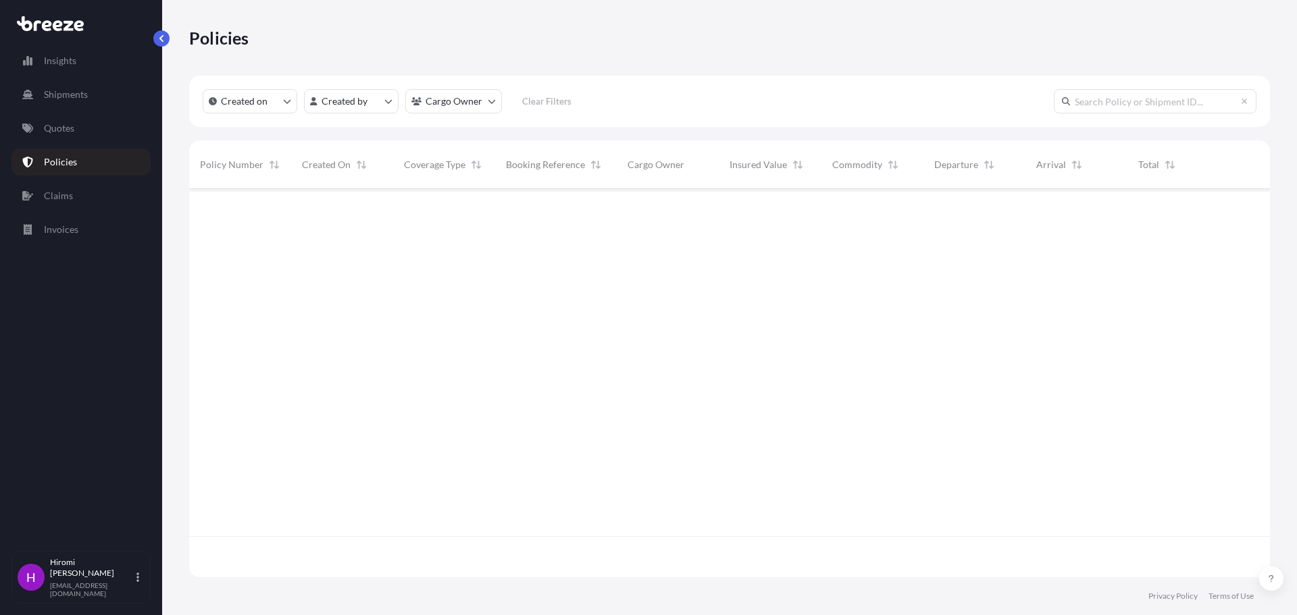
scroll to position [386, 1070]
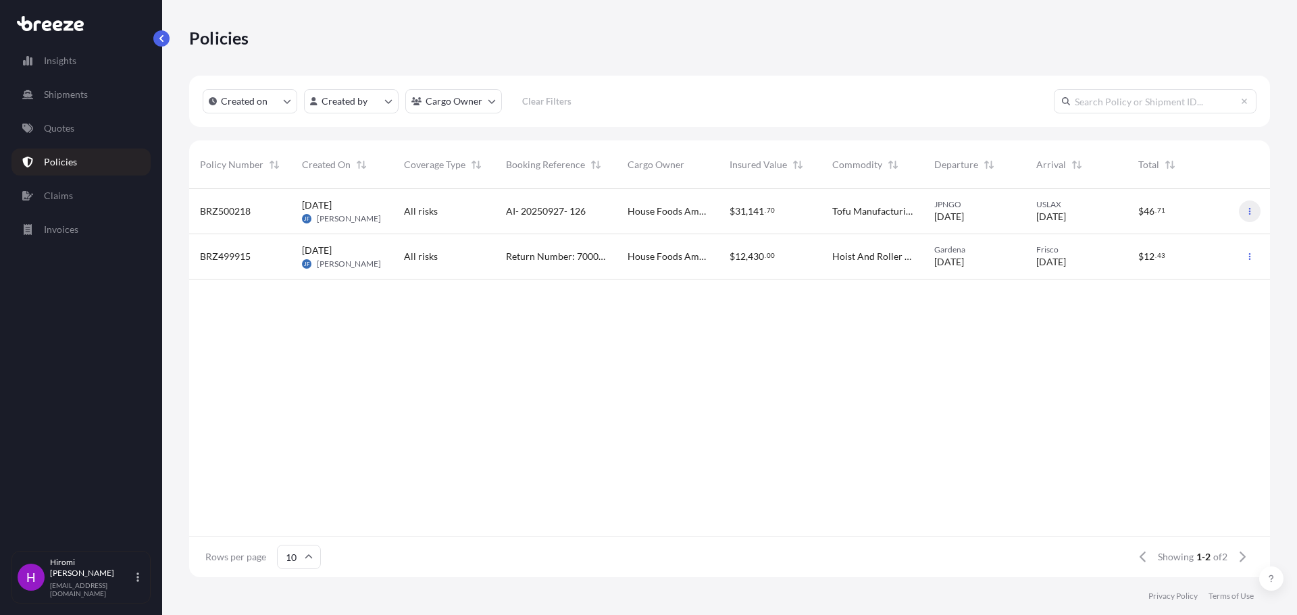
click at [1253, 217] on button "button" at bounding box center [1249, 212] width 22 height 22
click at [1180, 240] on p "Download certificate" at bounding box center [1185, 239] width 88 height 14
click at [64, 194] on p "Claims" at bounding box center [58, 196] width 29 height 14
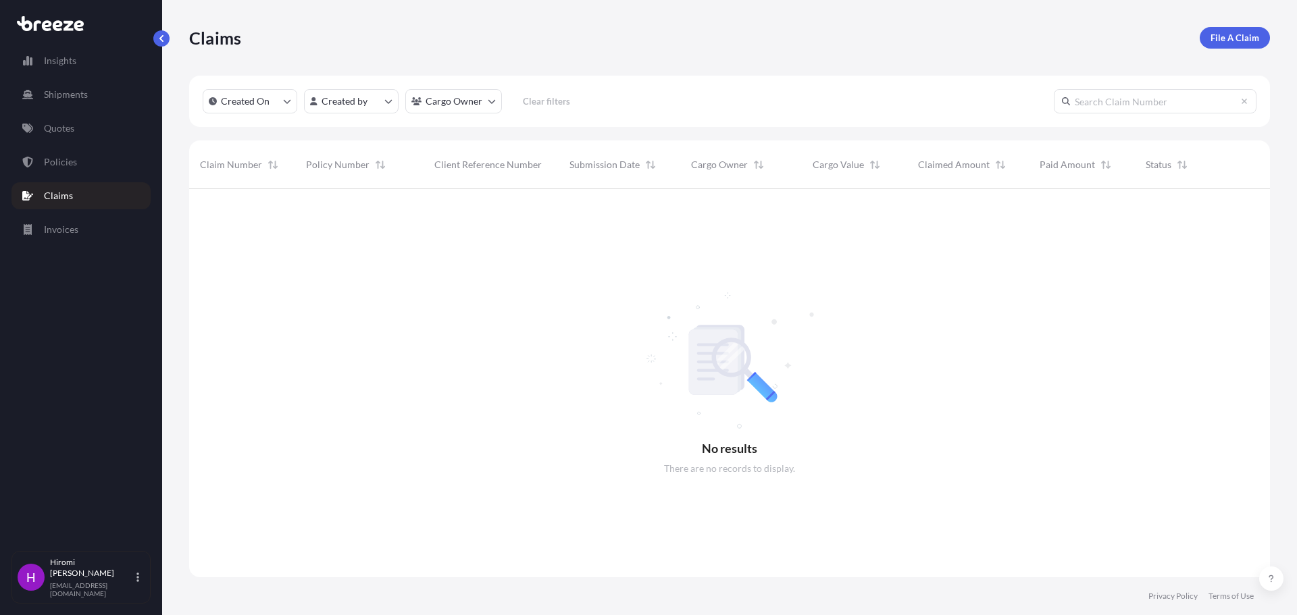
scroll to position [427, 1070]
click at [60, 226] on p "Invoices" at bounding box center [61, 230] width 34 height 14
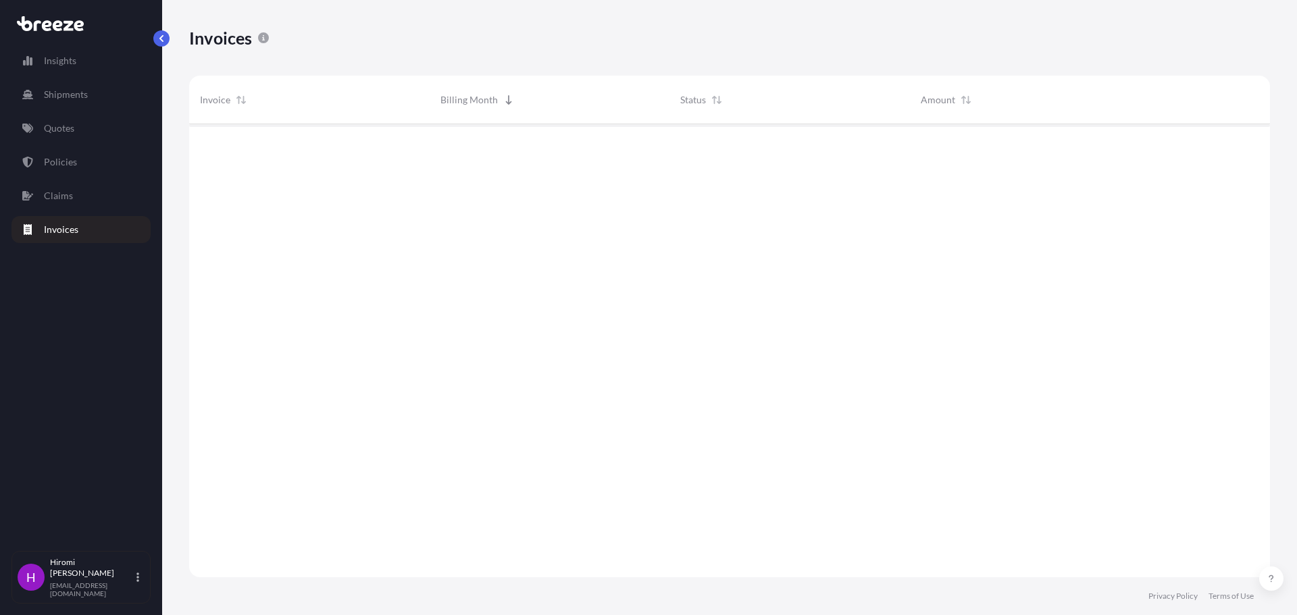
scroll to position [492, 1070]
click at [61, 89] on p "Shipments" at bounding box center [66, 95] width 44 height 14
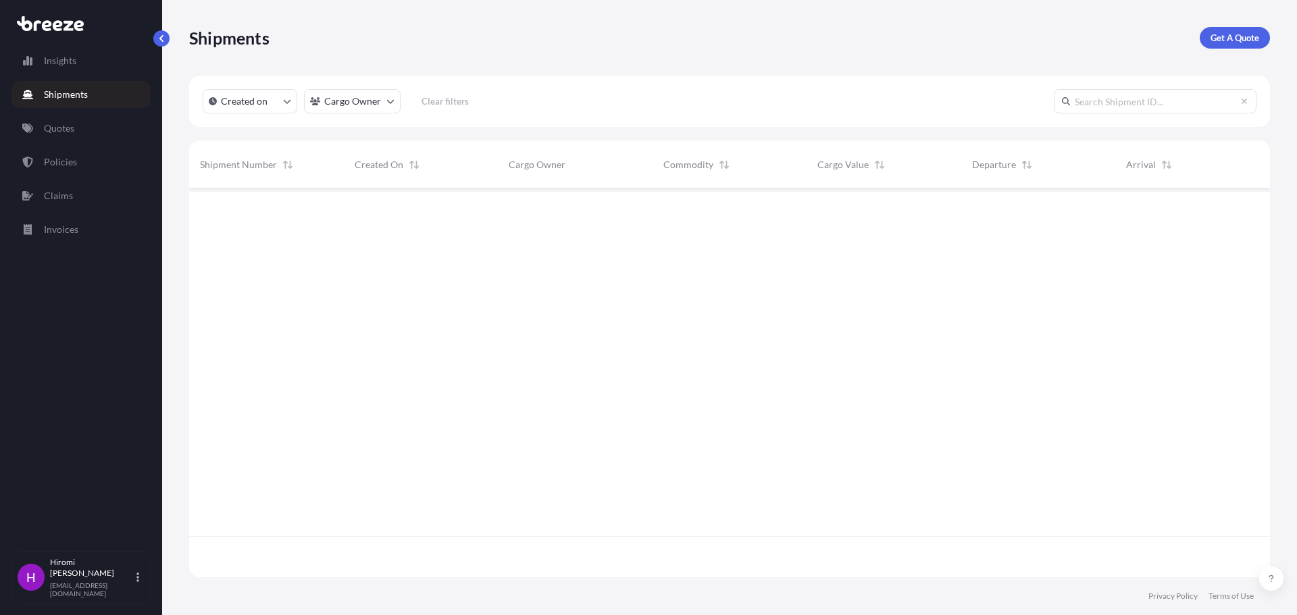
scroll to position [427, 1070]
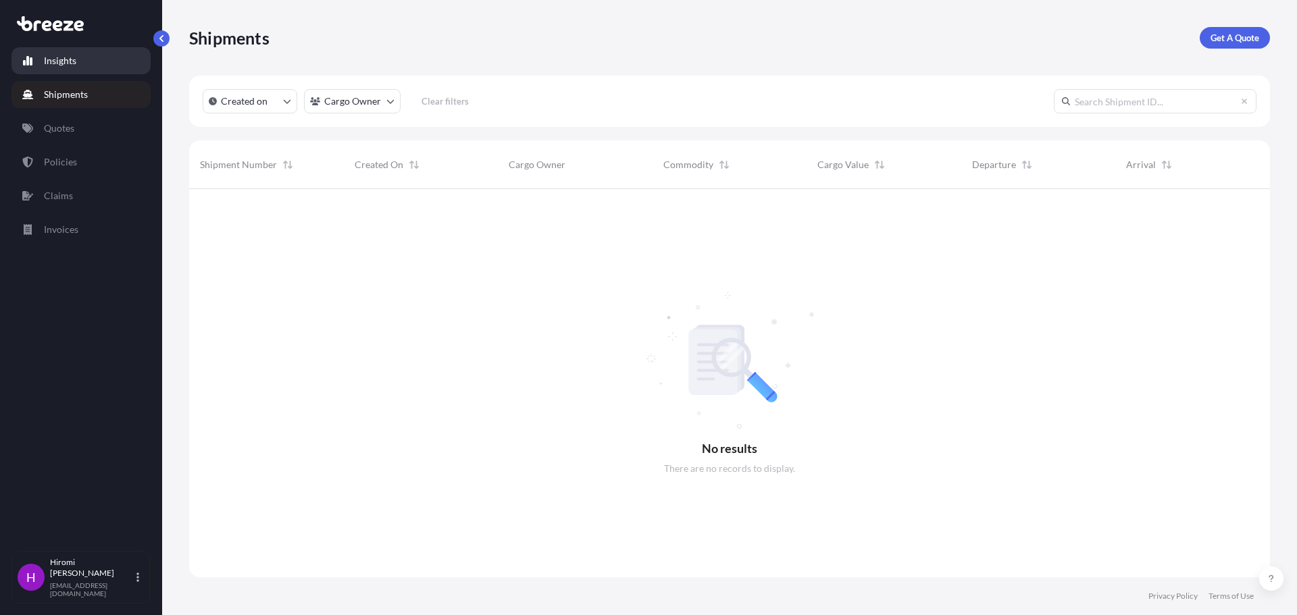
click at [61, 62] on p "Insights" at bounding box center [60, 61] width 32 height 14
select select "2025"
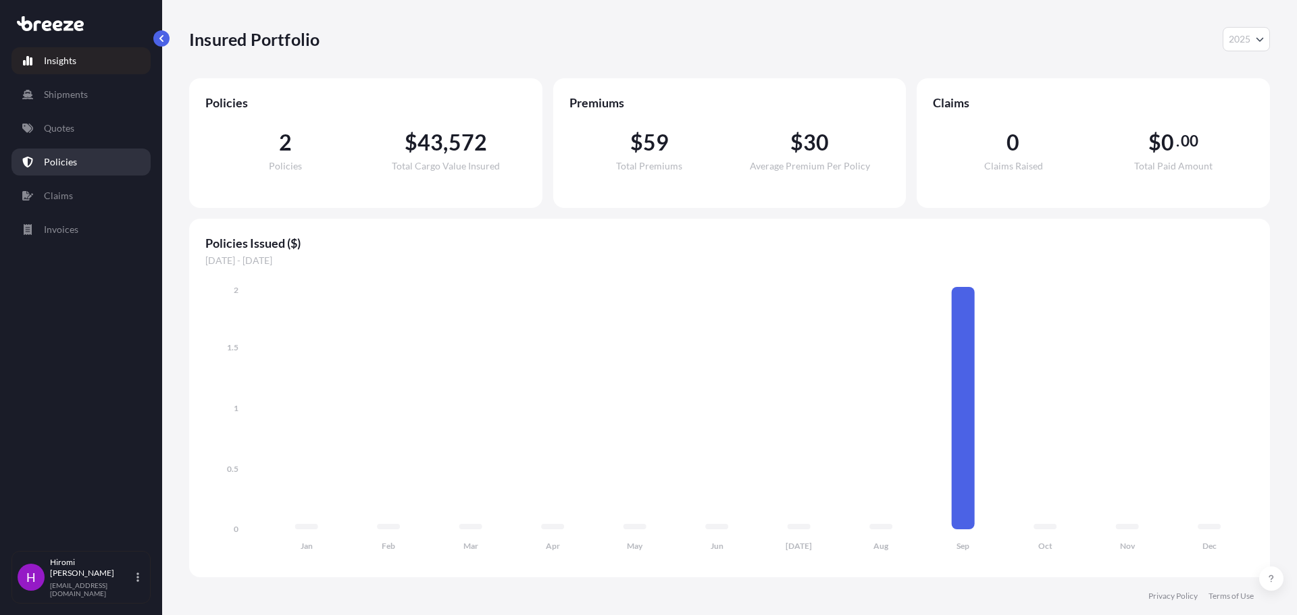
click at [75, 161] on p "Policies" at bounding box center [60, 162] width 33 height 14
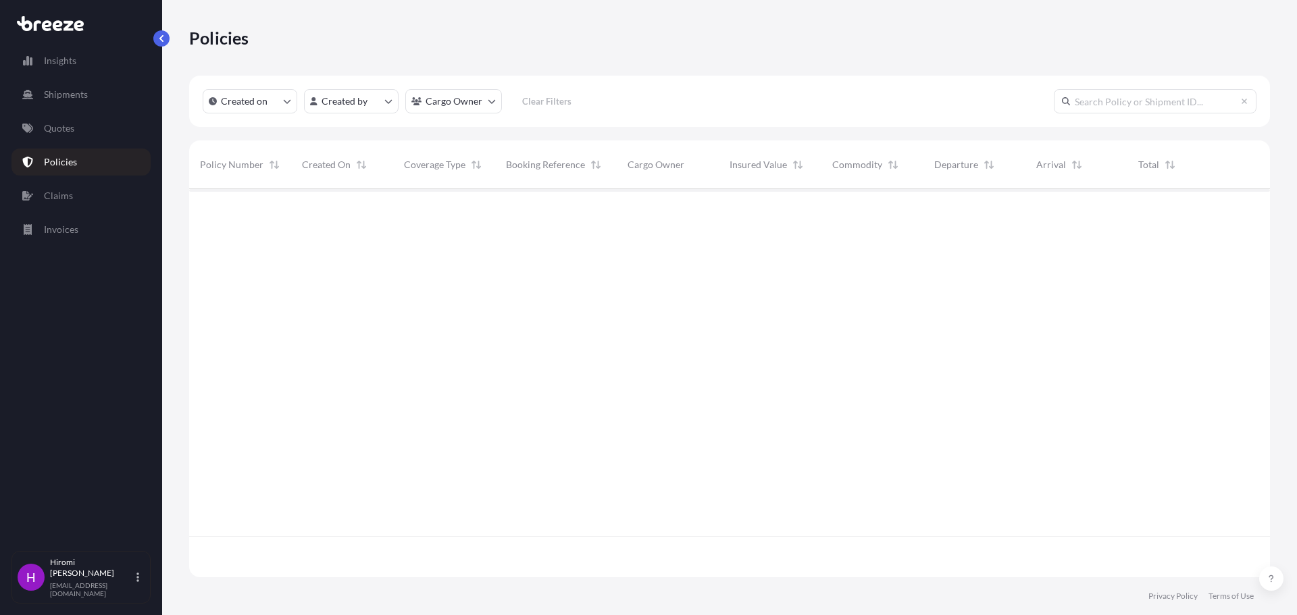
scroll to position [386, 1070]
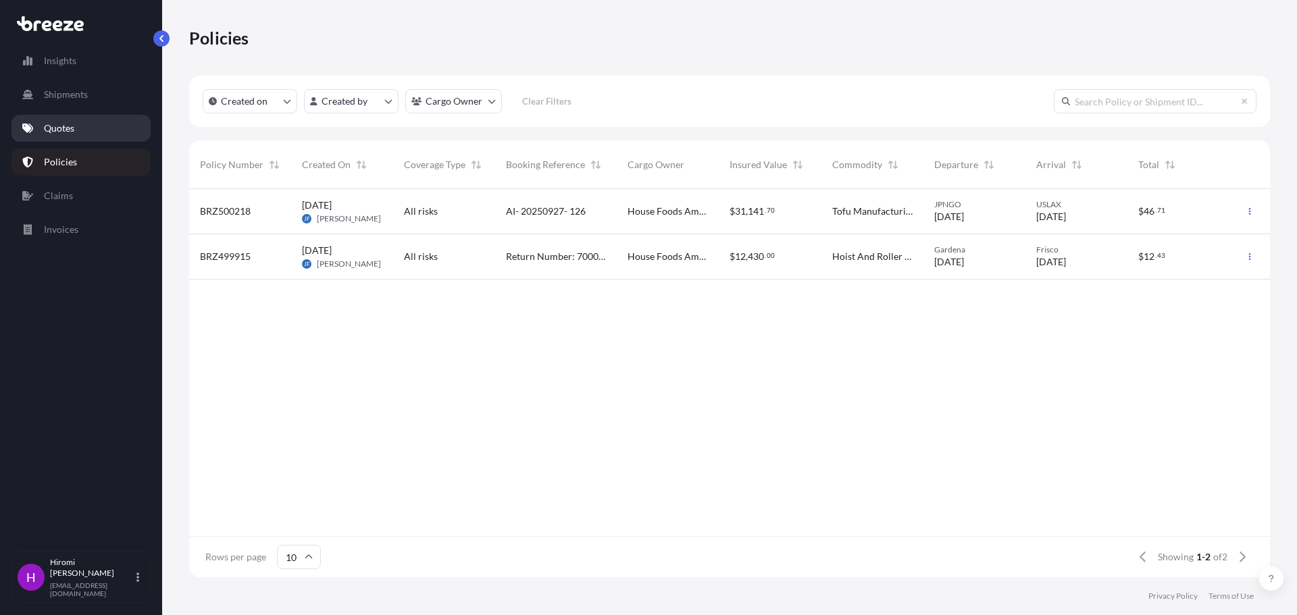
click at [64, 132] on p "Quotes" at bounding box center [59, 129] width 30 height 14
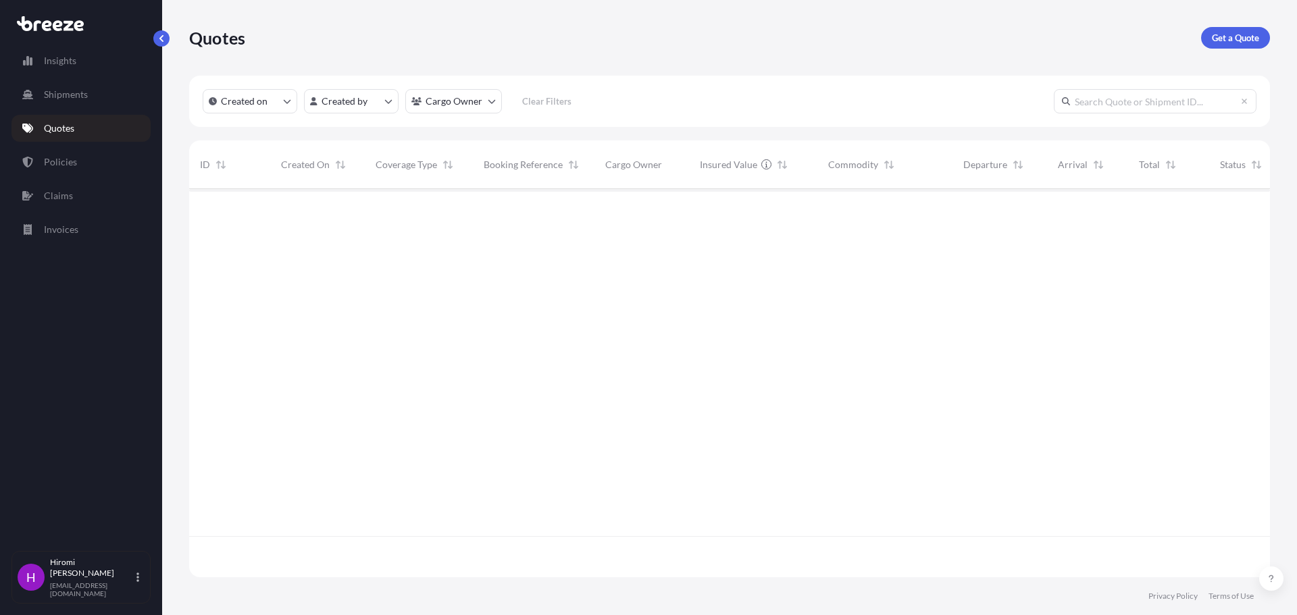
scroll to position [386, 1070]
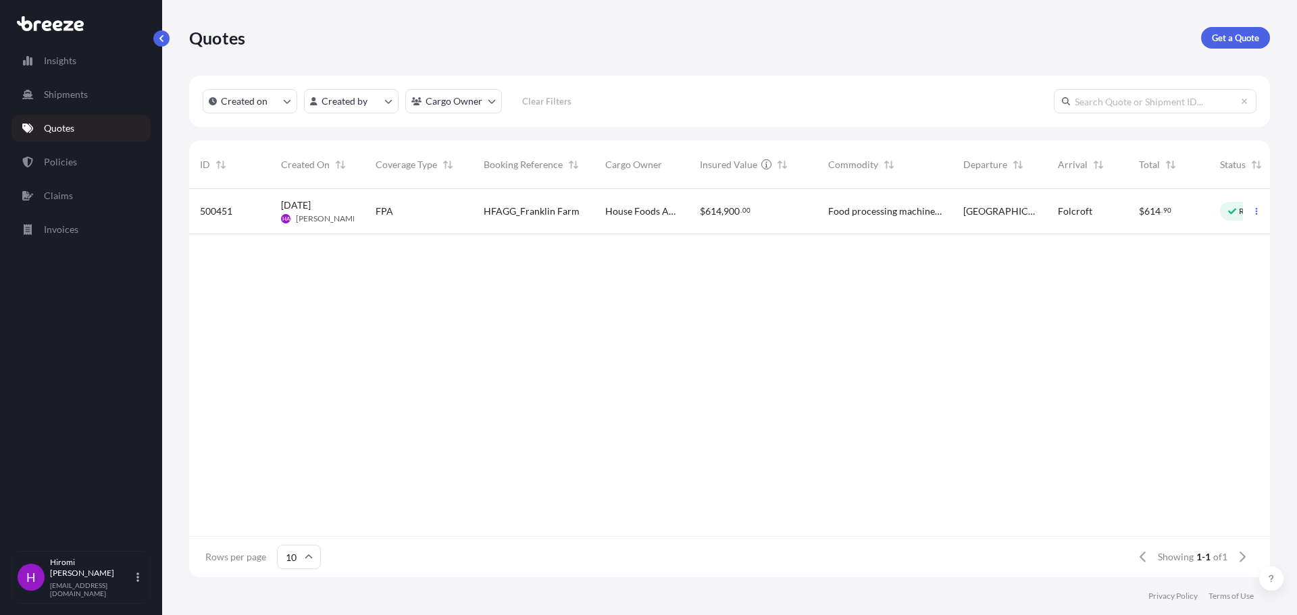
drag, startPoint x: 1006, startPoint y: 521, endPoint x: 1157, endPoint y: 493, distance: 153.9
click at [1157, 493] on div "500451 [DATE] HA [PERSON_NAME] FPA HFAGG_Franklin Farm House Foods America Corp…" at bounding box center [759, 362] width 1141 height 347
drag, startPoint x: 1155, startPoint y: 524, endPoint x: 1232, endPoint y: 496, distance: 81.8
click at [1232, 496] on div "500451 [DATE] HA [PERSON_NAME] FPA HFAGG_Franklin Farm House Foods America Corp…" at bounding box center [759, 362] width 1141 height 347
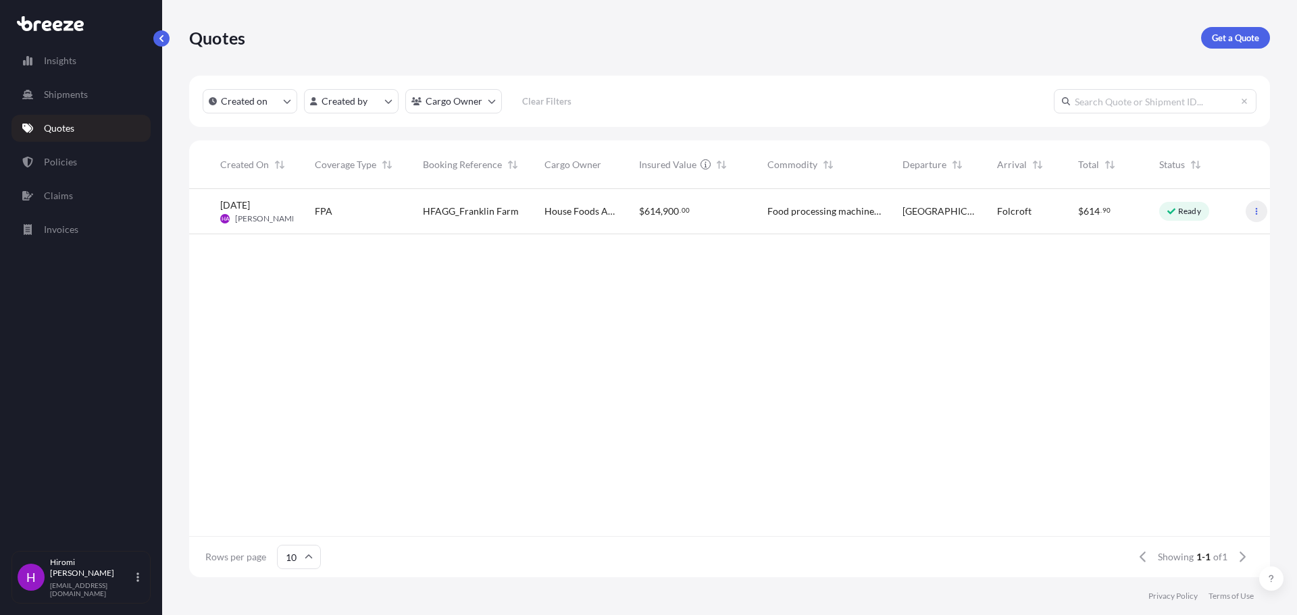
click at [1254, 211] on icon "button" at bounding box center [1256, 211] width 8 height 8
click at [1188, 208] on p "Ready" at bounding box center [1189, 211] width 23 height 11
select select "Road"
select select "2"
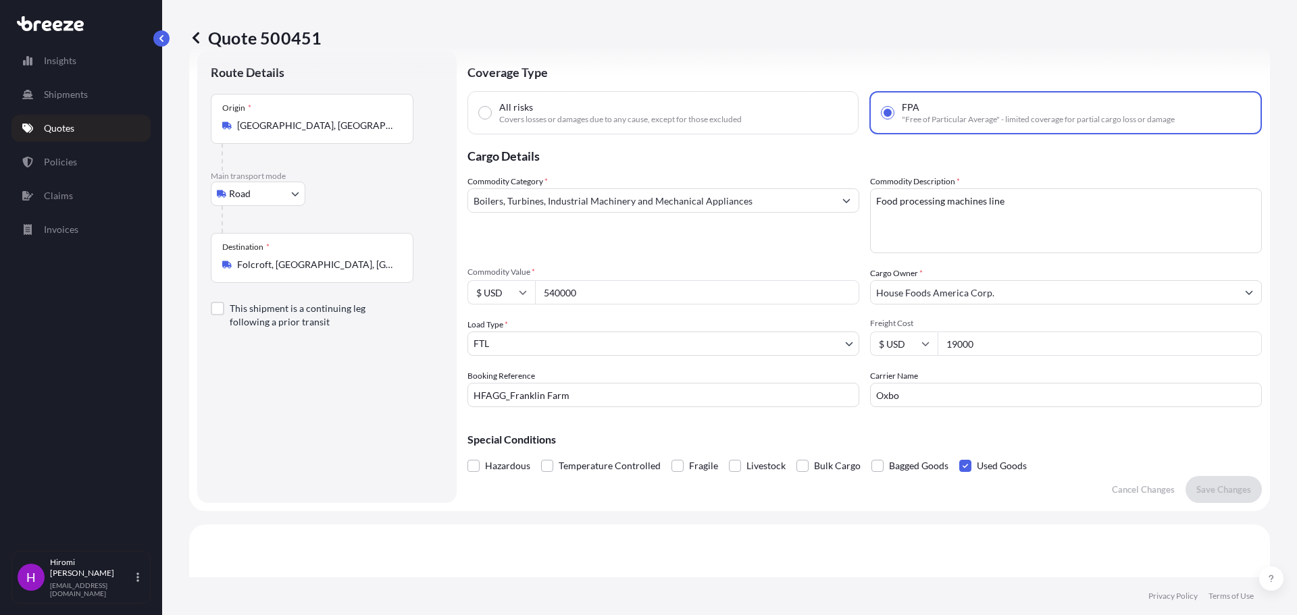
scroll to position [2, 0]
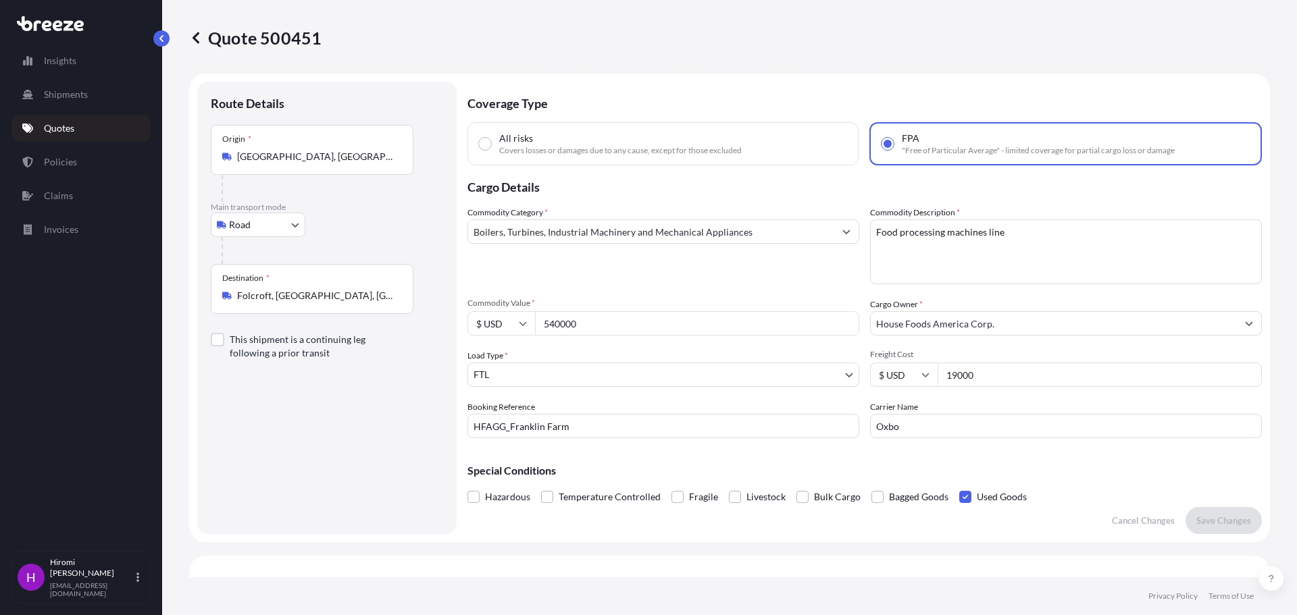
click at [475, 144] on div "All risks Covers losses or damages due to any cause, except for those excluded" at bounding box center [662, 143] width 391 height 43
radio input "true"
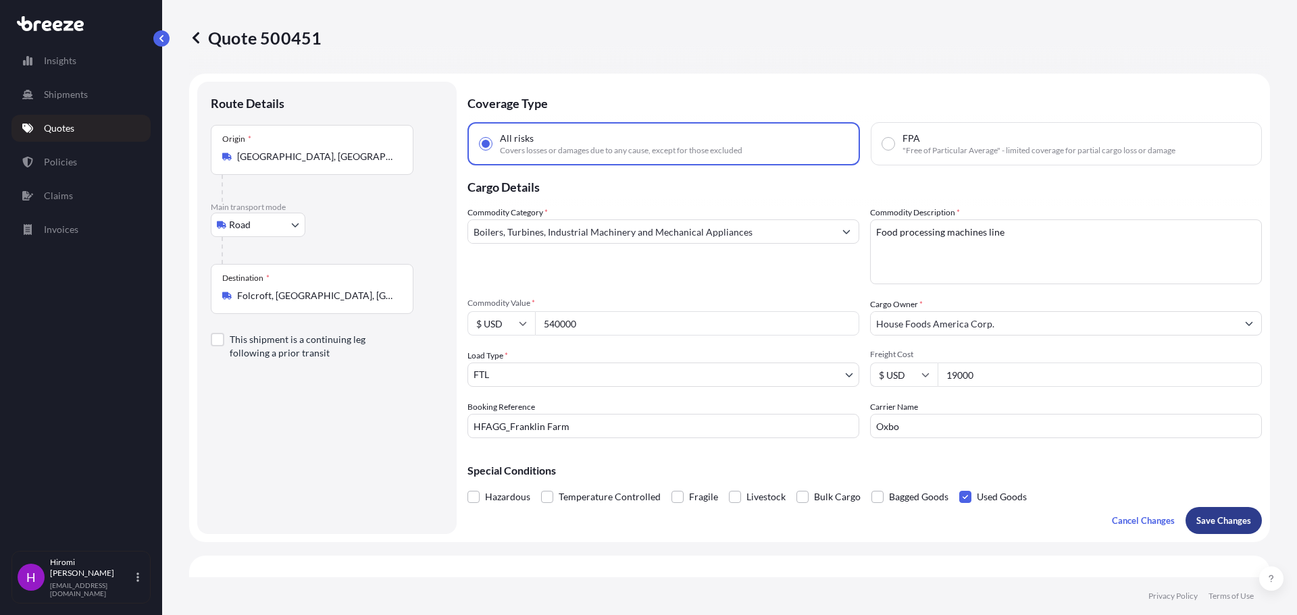
click at [1214, 521] on p "Save Changes" at bounding box center [1223, 521] width 55 height 14
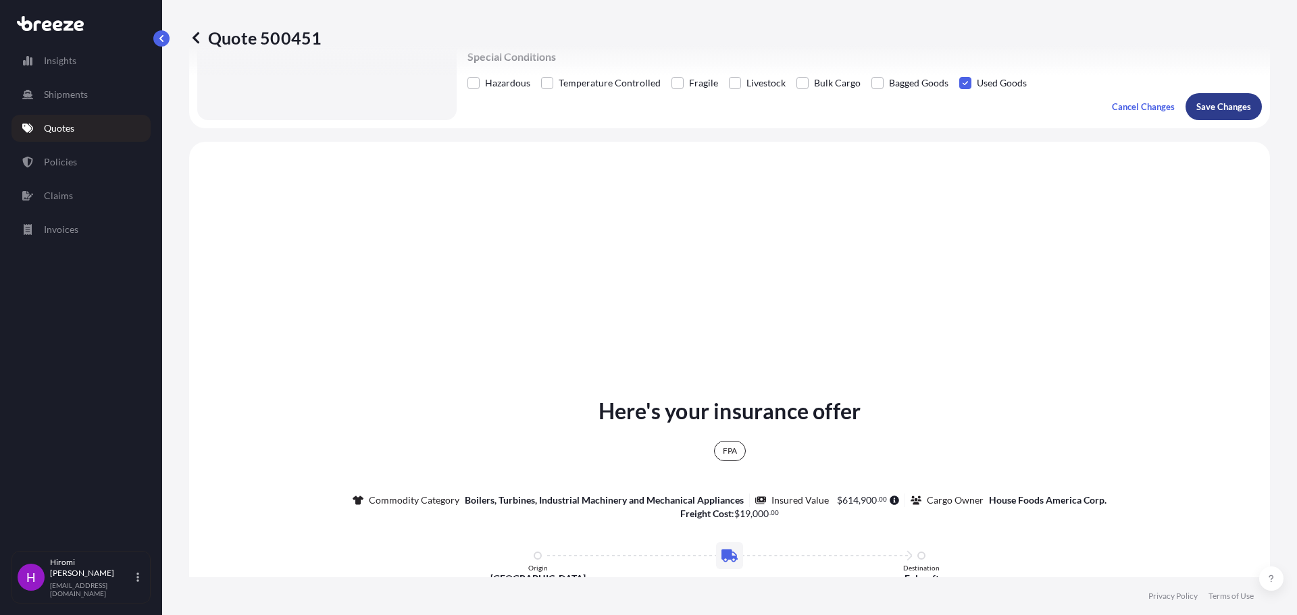
scroll to position [490, 0]
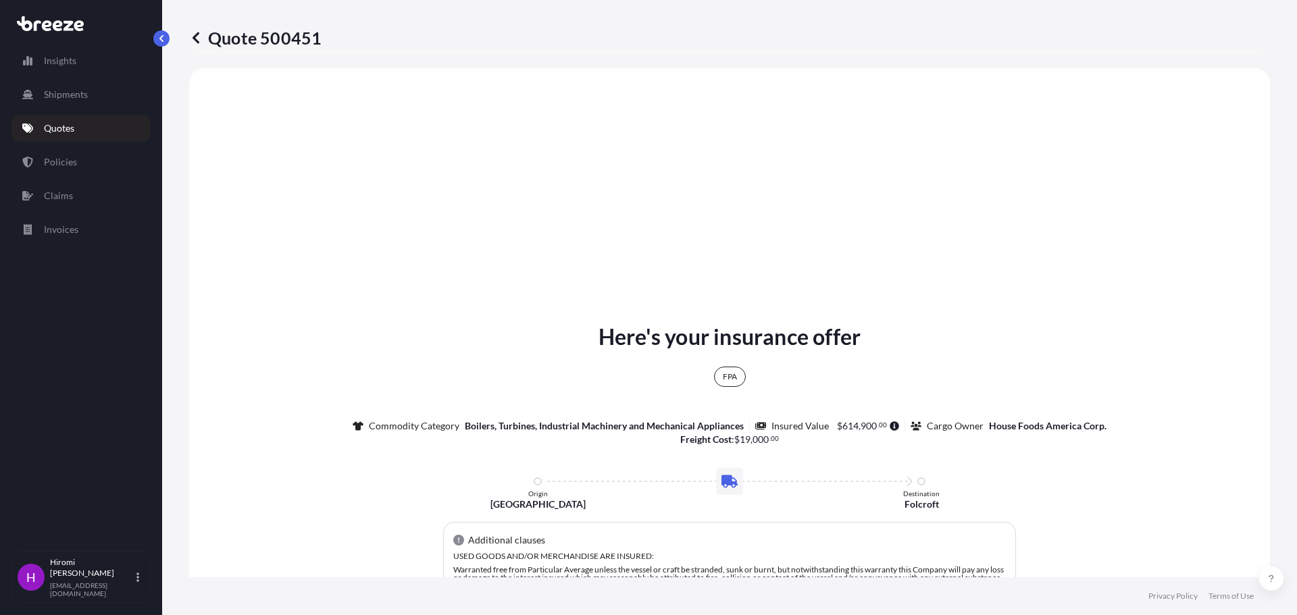
select select "Road"
select select "2"
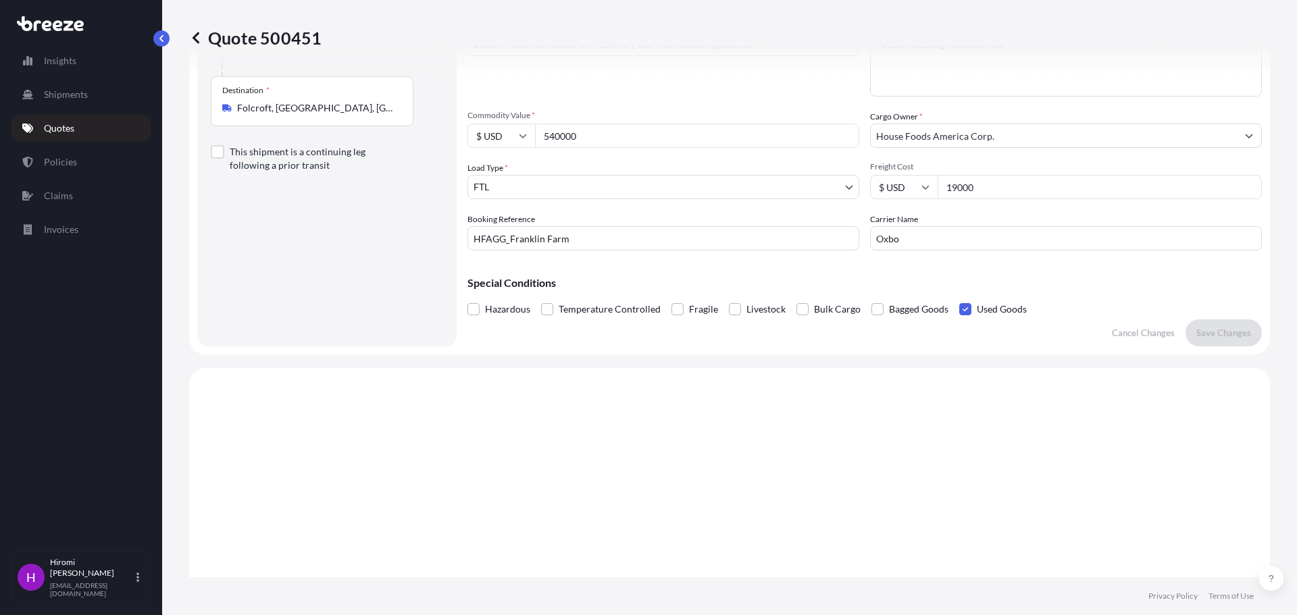
scroll to position [2, 0]
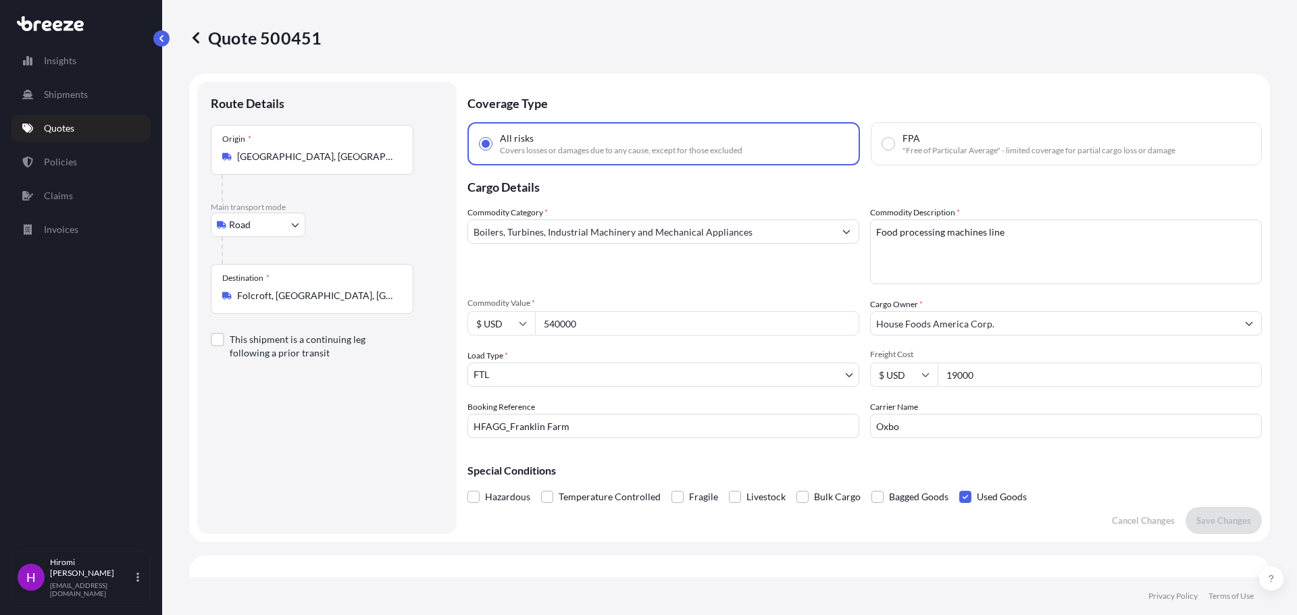
click at [63, 121] on link "Quotes" at bounding box center [80, 128] width 139 height 27
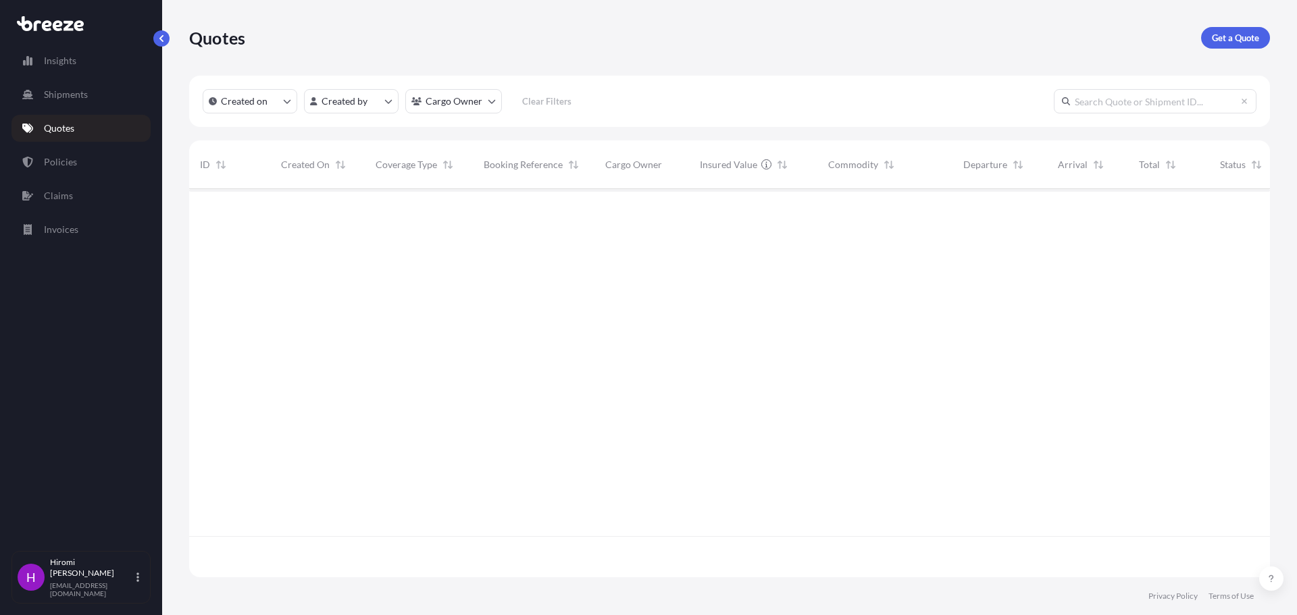
scroll to position [386, 1070]
